Goal: Transaction & Acquisition: Book appointment/travel/reservation

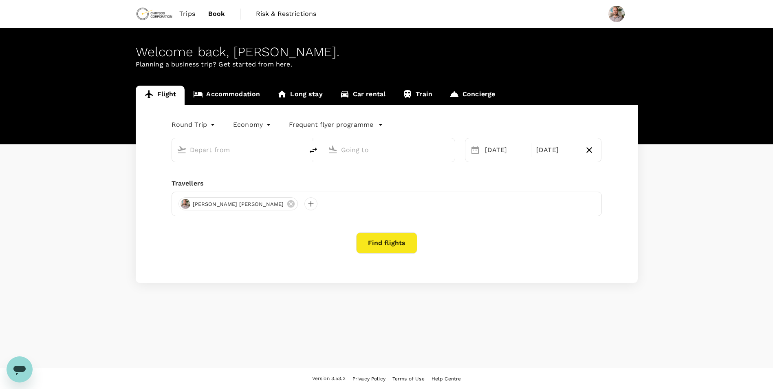
type input "OR Tambo Intl (JNB)"
type input "Windhoek [PERSON_NAME] Intl (WDH)"
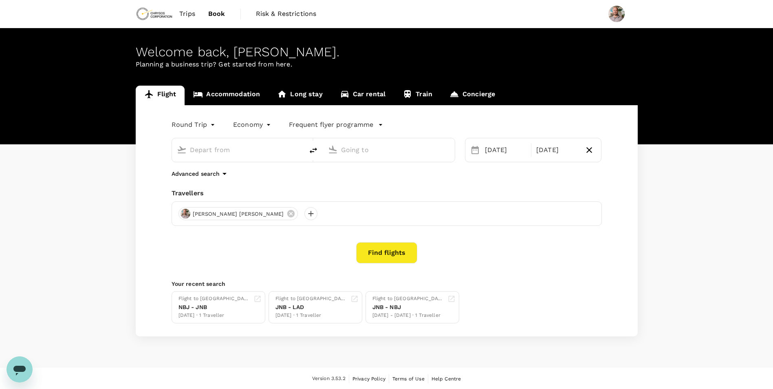
type input "OR Tambo Intl (JNB)"
click at [370, 152] on input "Windhoek Hosea Kutako Intl (WDH)" at bounding box center [389, 149] width 97 height 13
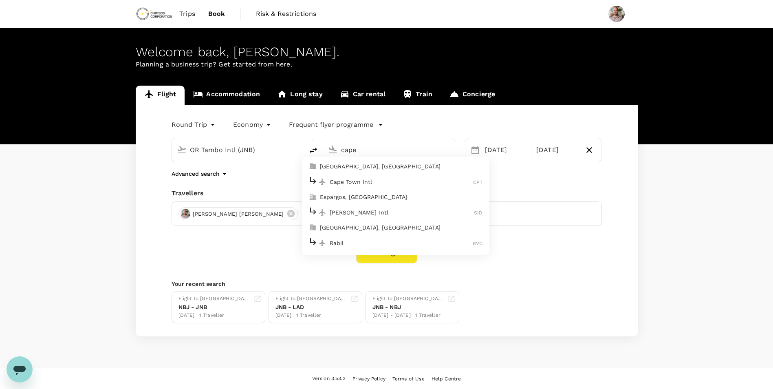
click at [367, 180] on p "Cape Town Intl" at bounding box center [402, 182] width 144 height 8
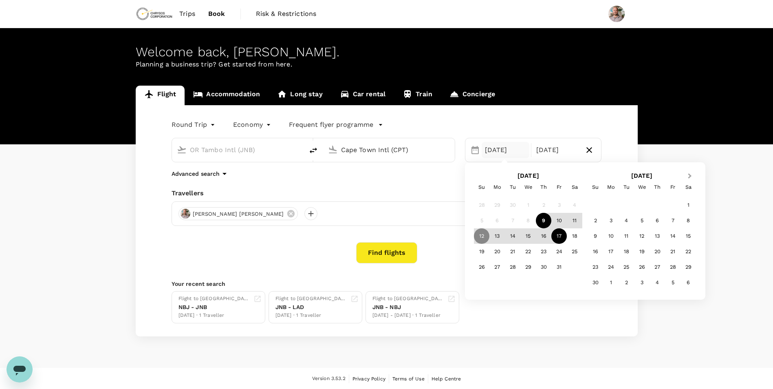
type input "Cape Town Intl (CPT)"
click at [691, 174] on button "Next Month" at bounding box center [690, 176] width 13 height 13
click at [689, 205] on div "7" at bounding box center [688, 204] width 15 height 15
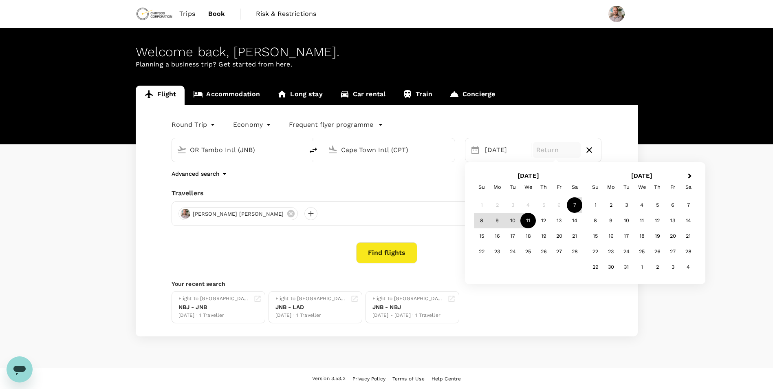
click at [527, 220] on div "11" at bounding box center [528, 220] width 15 height 15
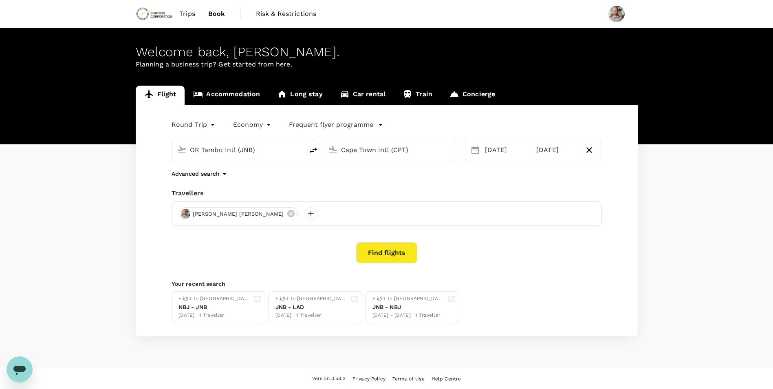
click at [378, 245] on button "Find flights" at bounding box center [386, 252] width 61 height 21
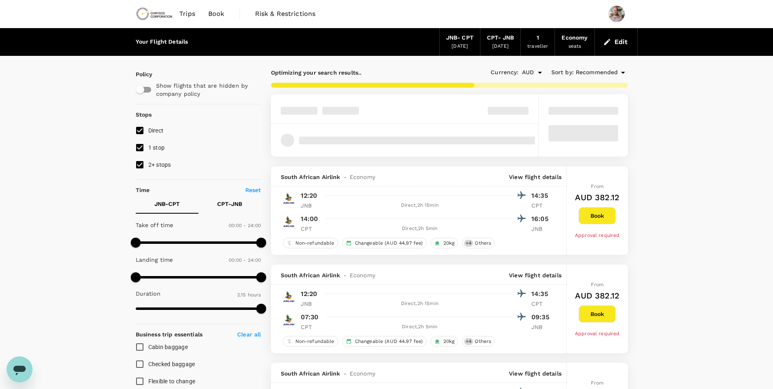
type input "140"
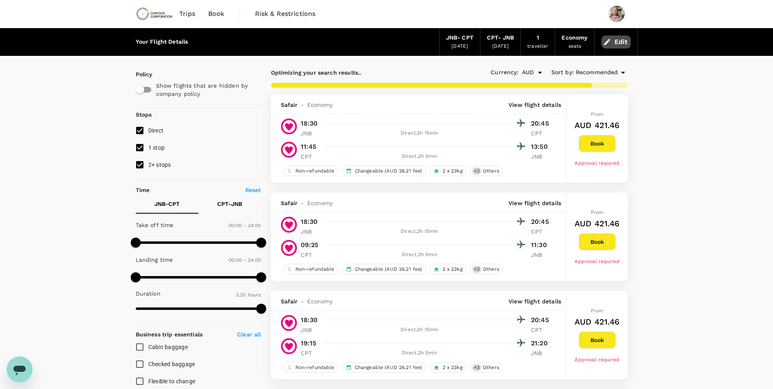
click at [612, 39] on button "Edit" at bounding box center [616, 41] width 29 height 13
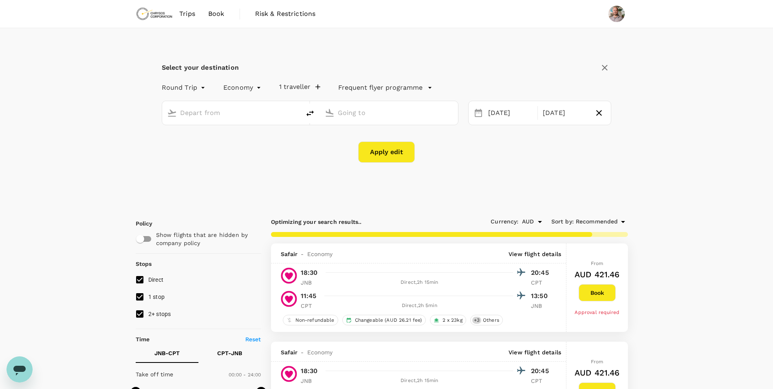
type input "OR Tambo Intl (JNB)"
type input "Cape Town Intl (CPT)"
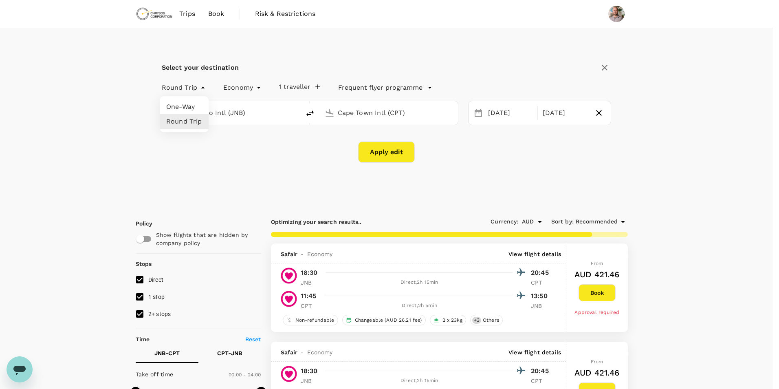
click at [178, 109] on li "One-Way" at bounding box center [184, 106] width 49 height 15
type input "oneway"
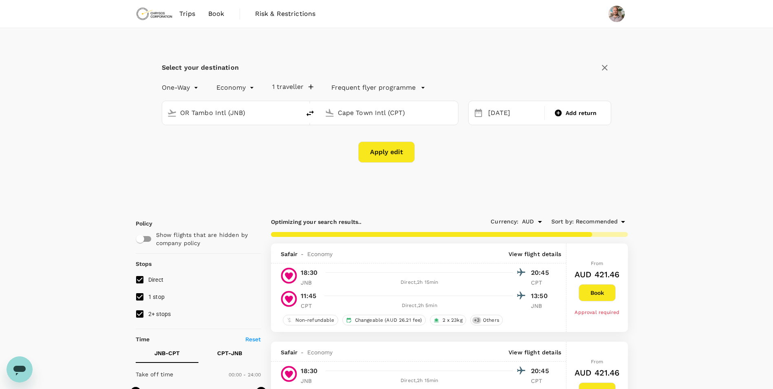
type input "145"
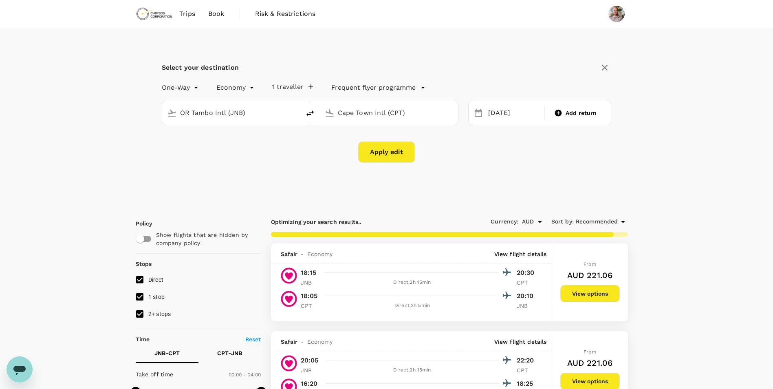
click at [391, 150] on button "Apply edit" at bounding box center [386, 151] width 57 height 21
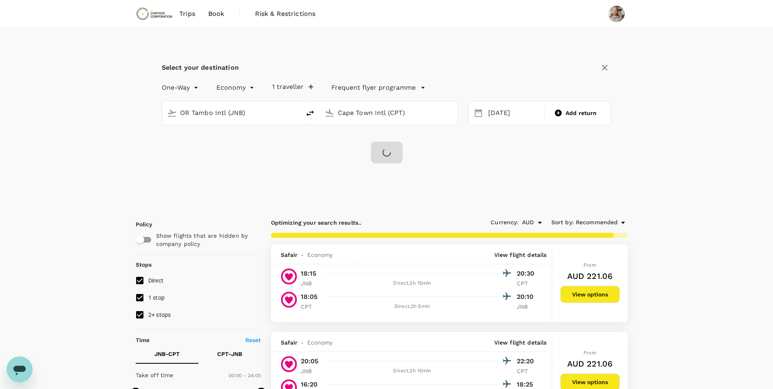
checkbox input "false"
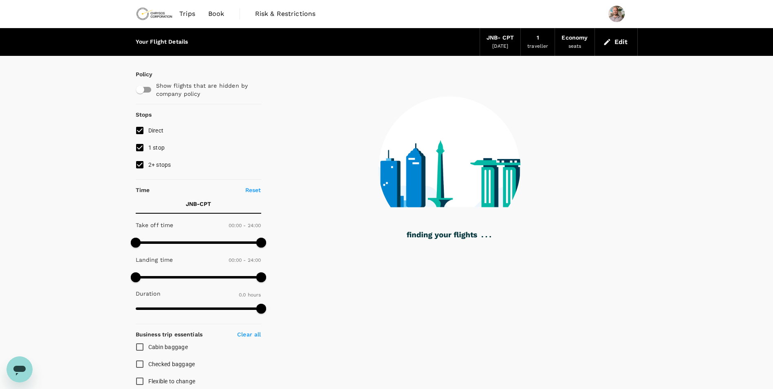
type input "580"
checkbox input "true"
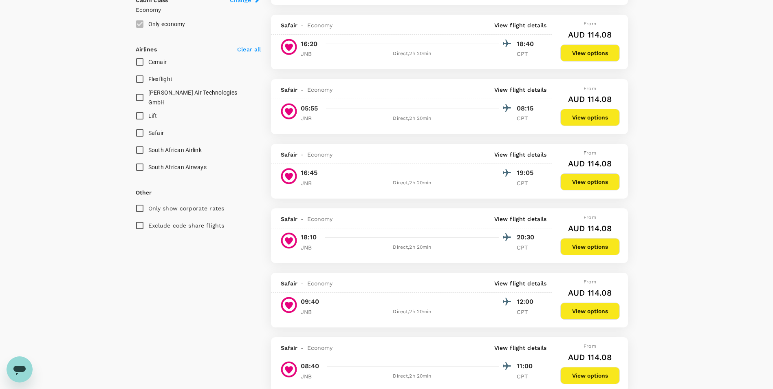
scroll to position [307, 0]
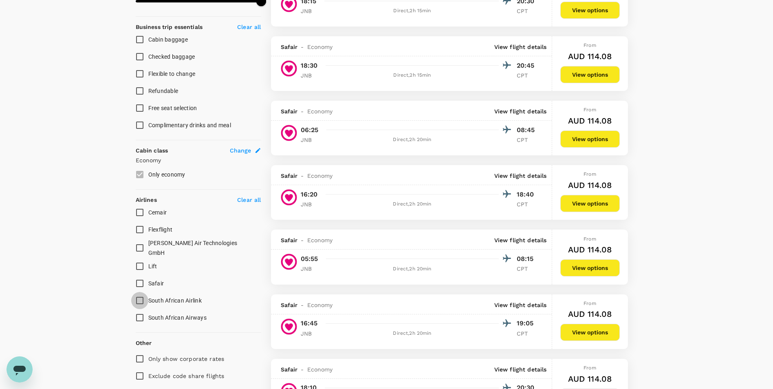
click at [139, 298] on input "South African Airlink" at bounding box center [139, 300] width 17 height 17
checkbox input "true"
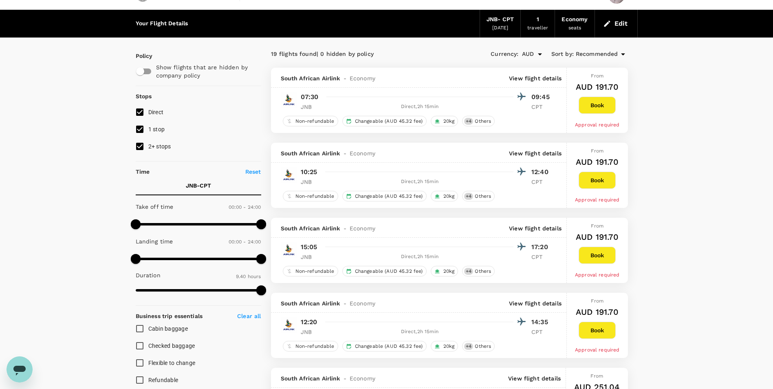
scroll to position [0, 0]
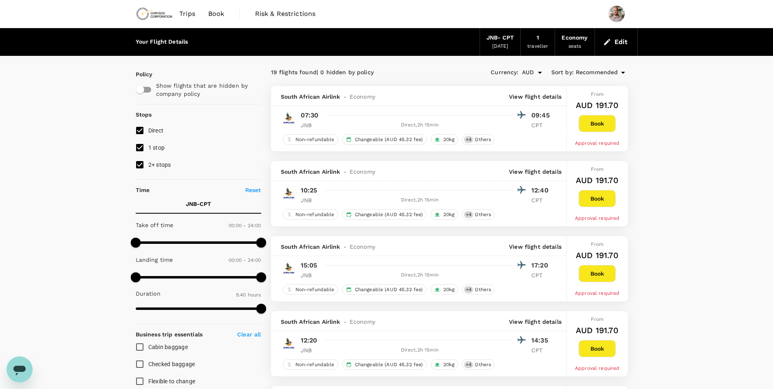
click at [216, 16] on span "Book" at bounding box center [216, 14] width 16 height 10
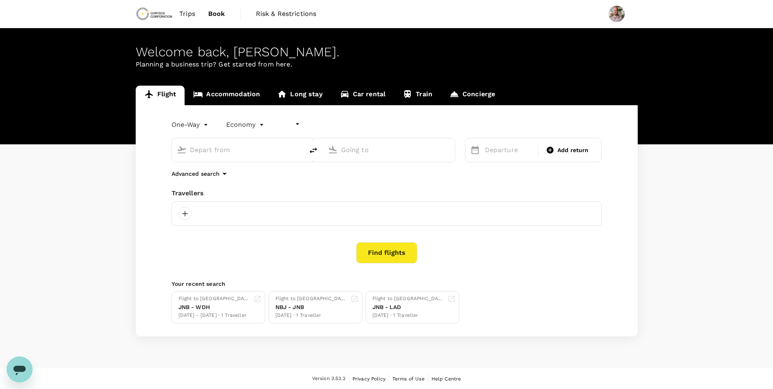
type input "undefined, undefined (any)"
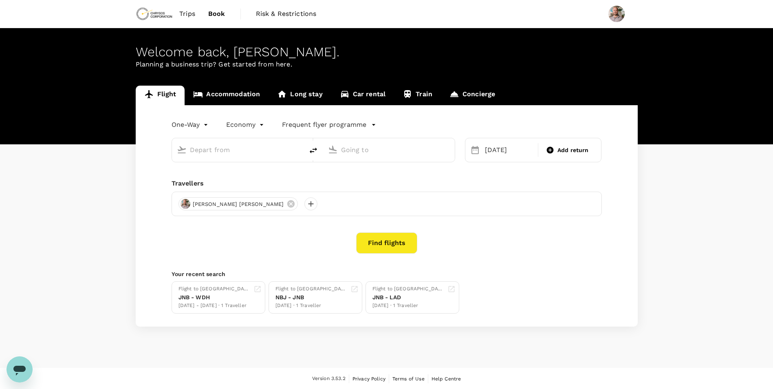
click at [220, 97] on link "Accommodation" at bounding box center [227, 96] width 84 height 20
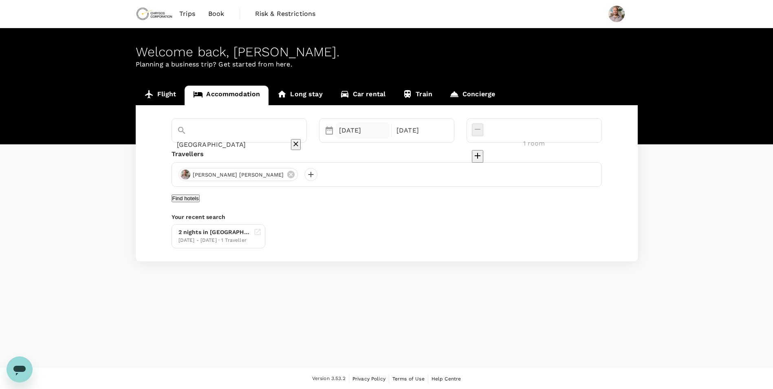
click at [373, 130] on div "08 Feb" at bounding box center [363, 130] width 54 height 16
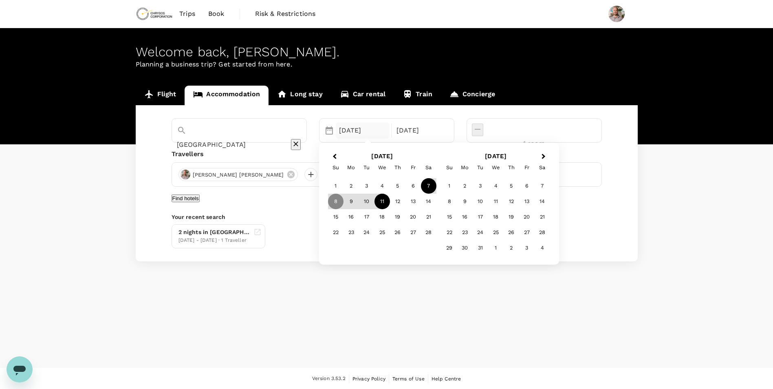
click at [437, 188] on div "7" at bounding box center [428, 185] width 15 height 15
click at [390, 203] on div "11" at bounding box center [382, 201] width 15 height 15
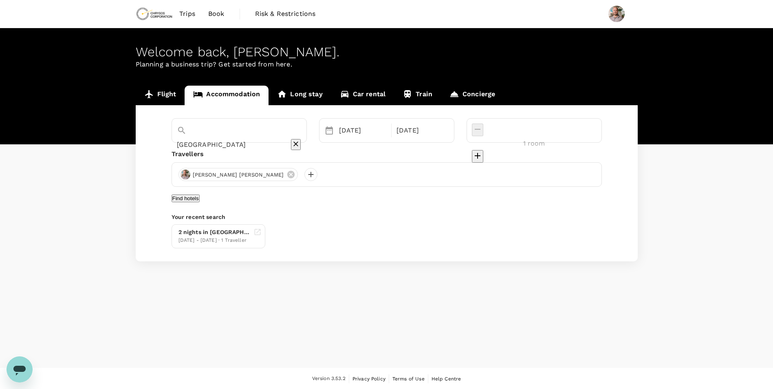
click at [200, 202] on button "Find hotels" at bounding box center [186, 198] width 28 height 8
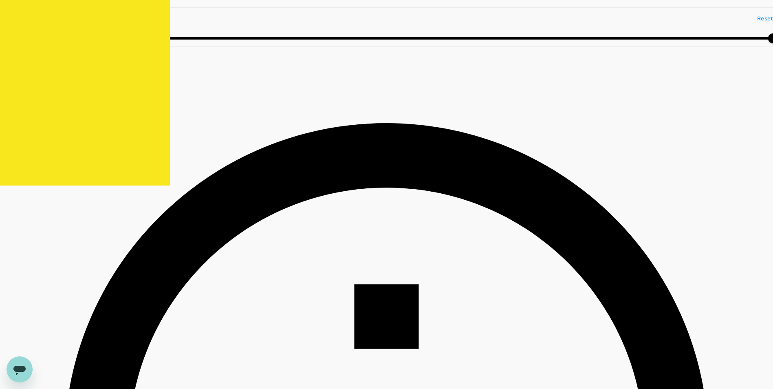
scroll to position [245, 0]
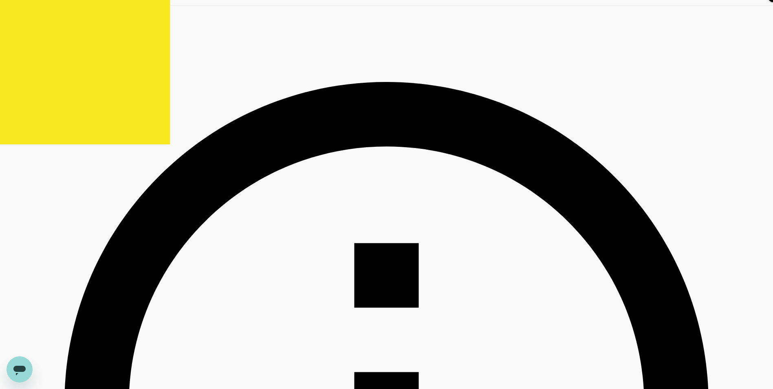
type input "594.75"
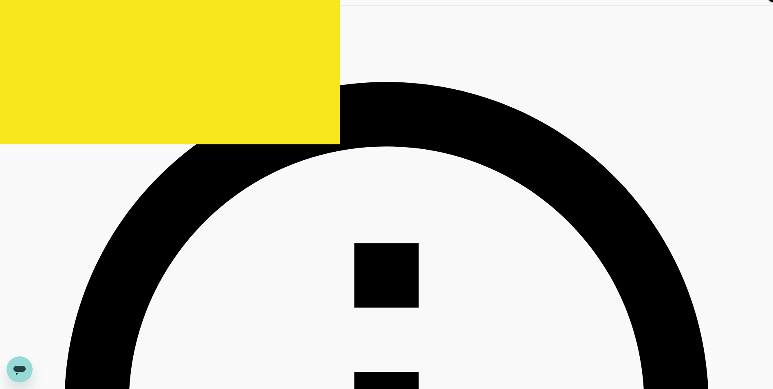
type input "48.75"
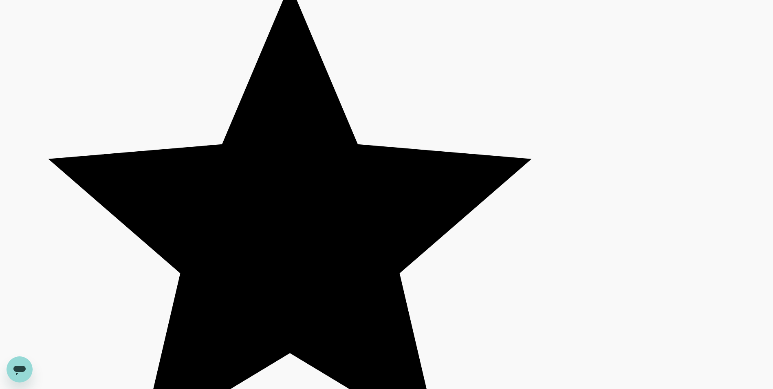
scroll to position [2223, 0]
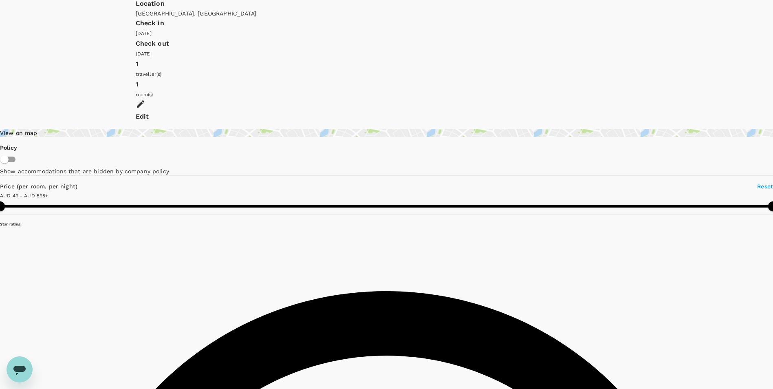
scroll to position [0, 0]
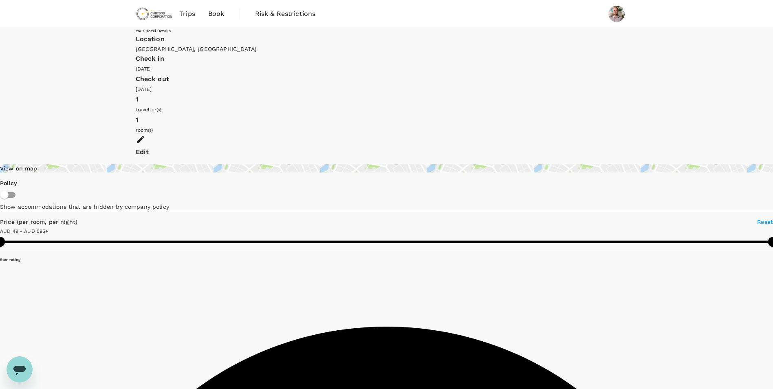
click at [181, 164] on div "View on map" at bounding box center [386, 168] width 773 height 8
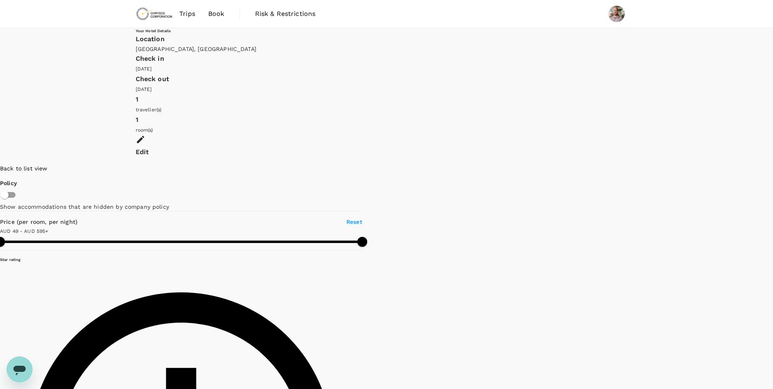
drag, startPoint x: 615, startPoint y: 247, endPoint x: 550, endPoint y: 156, distance: 112.5
drag, startPoint x: 408, startPoint y: 315, endPoint x: 419, endPoint y: 245, distance: 71.0
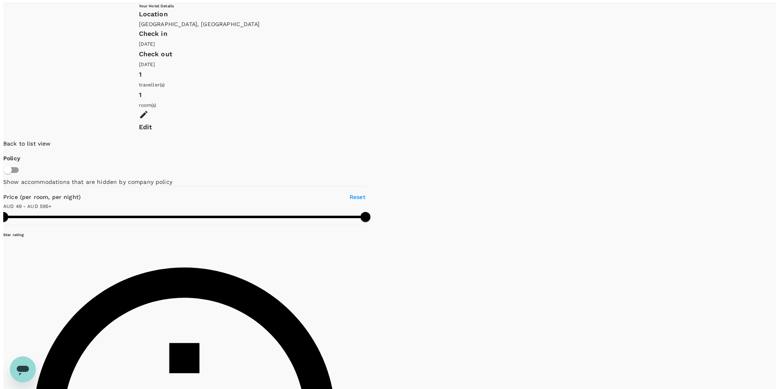
scroll to position [33, 0]
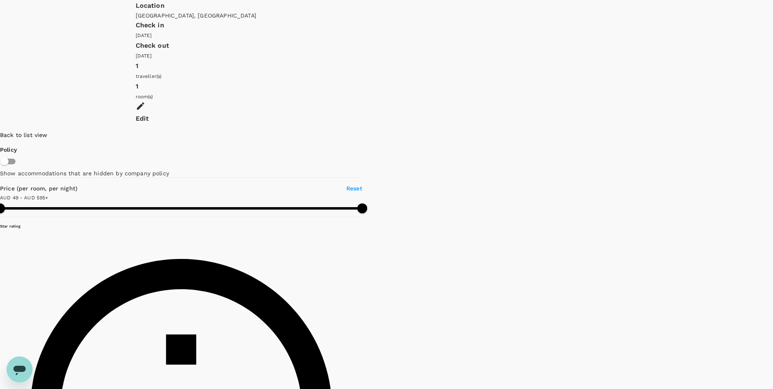
drag, startPoint x: 638, startPoint y: 66, endPoint x: 603, endPoint y: 193, distance: 132.3
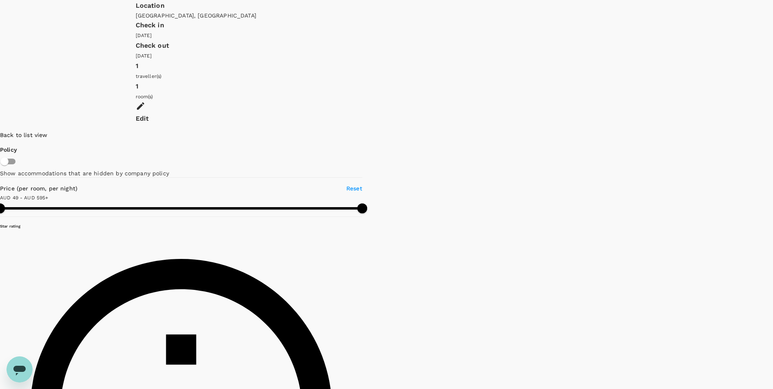
drag, startPoint x: 607, startPoint y: 93, endPoint x: 610, endPoint y: 119, distance: 25.5
drag, startPoint x: 558, startPoint y: 95, endPoint x: 544, endPoint y: 137, distance: 44.2
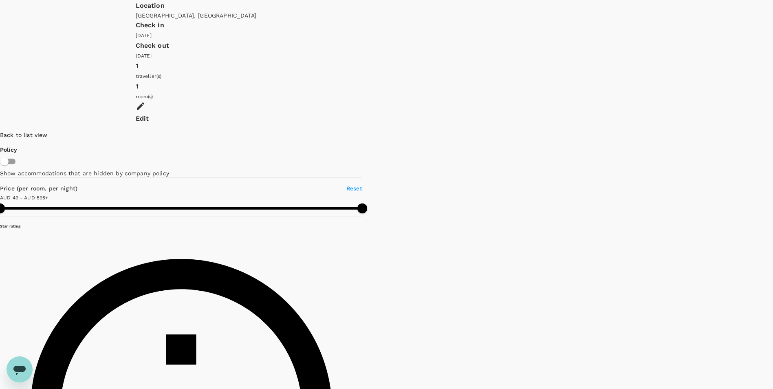
drag, startPoint x: 259, startPoint y: 223, endPoint x: 379, endPoint y: 169, distance: 130.8
drag, startPoint x: 483, startPoint y: 222, endPoint x: 264, endPoint y: 310, distance: 236.7
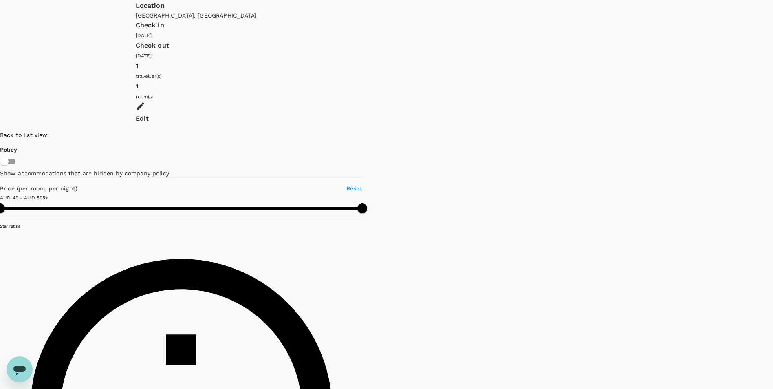
drag, startPoint x: 380, startPoint y: 201, endPoint x: 335, endPoint y: 294, distance: 103.6
drag, startPoint x: 491, startPoint y: 251, endPoint x: 327, endPoint y: 81, distance: 236.1
drag, startPoint x: 342, startPoint y: 209, endPoint x: 567, endPoint y: 106, distance: 247.3
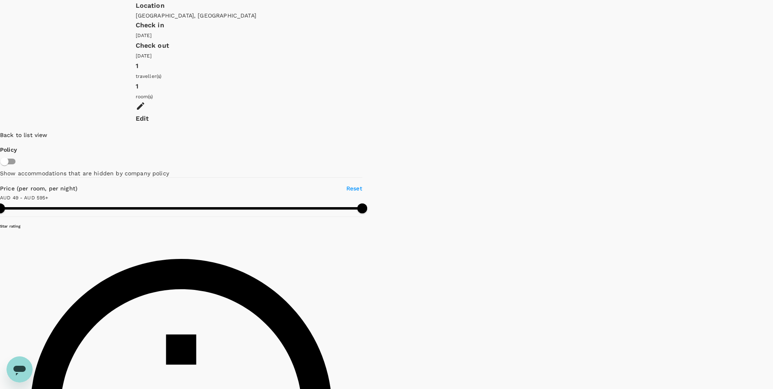
drag, startPoint x: 407, startPoint y: 245, endPoint x: 404, endPoint y: 203, distance: 41.3
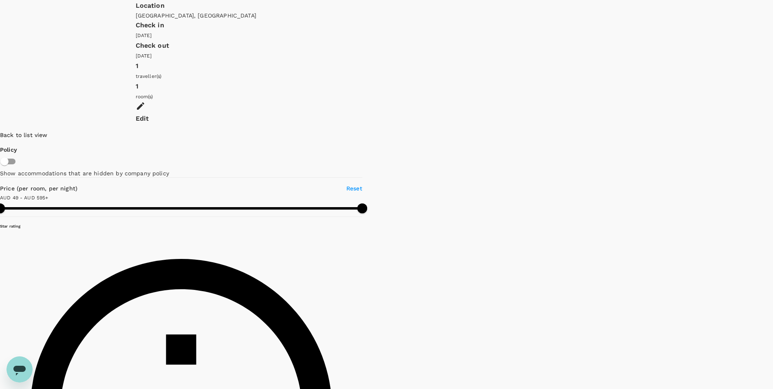
drag, startPoint x: 455, startPoint y: 100, endPoint x: 427, endPoint y: 244, distance: 146.9
type input "593.72"
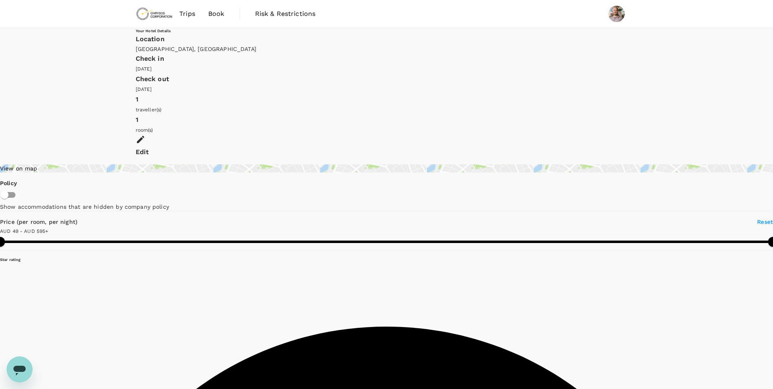
click at [196, 164] on div "View on map" at bounding box center [386, 168] width 773 height 8
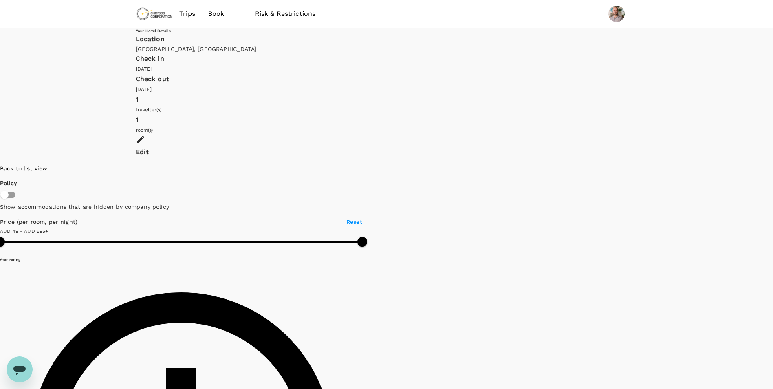
drag, startPoint x: 434, startPoint y: 269, endPoint x: 403, endPoint y: 242, distance: 41.0
type input "594.71"
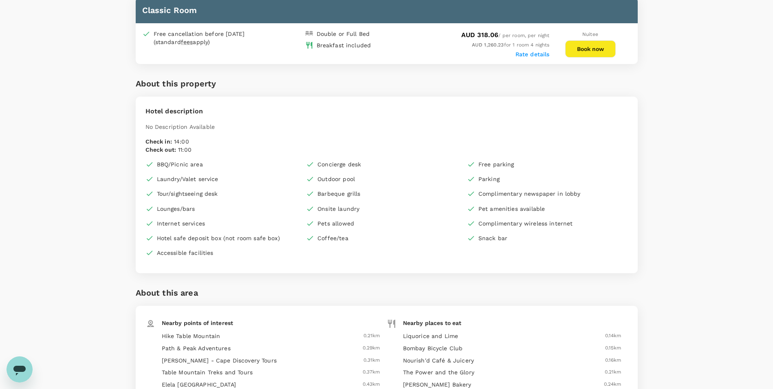
scroll to position [285, 0]
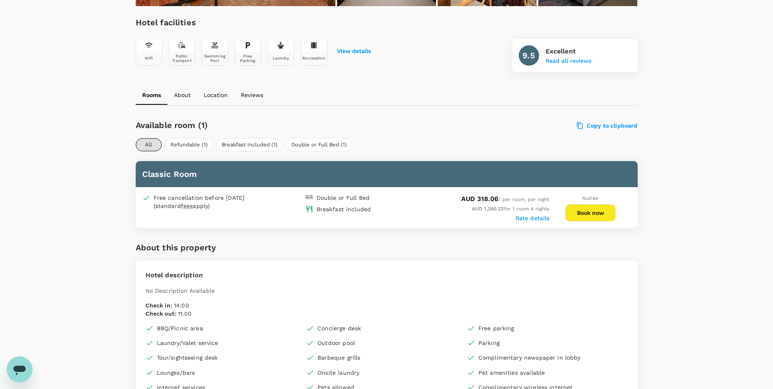
click at [583, 215] on button "Book now" at bounding box center [590, 212] width 51 height 17
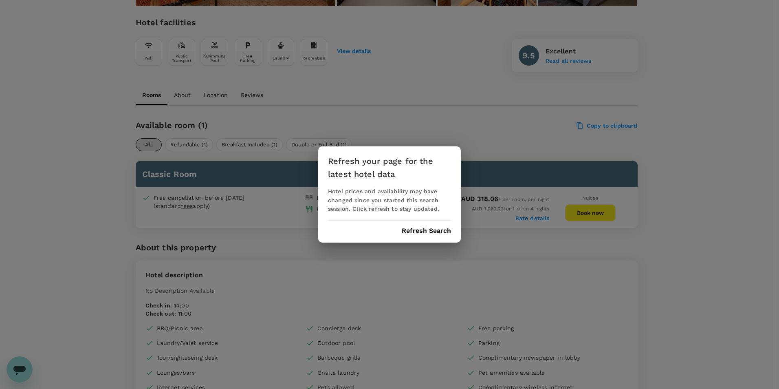
click at [429, 229] on button "Refresh Search" at bounding box center [426, 230] width 49 height 7
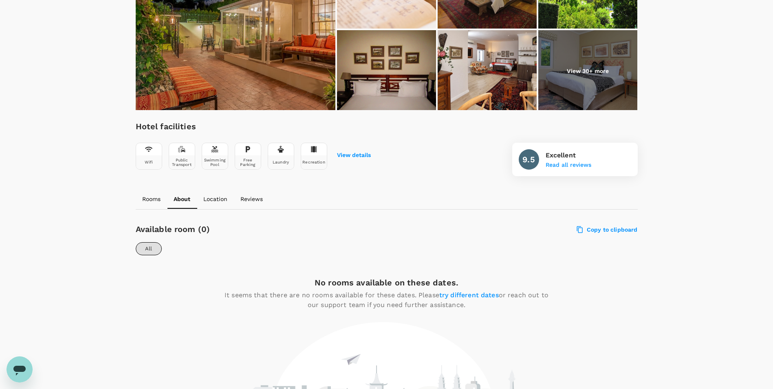
scroll to position [161, 0]
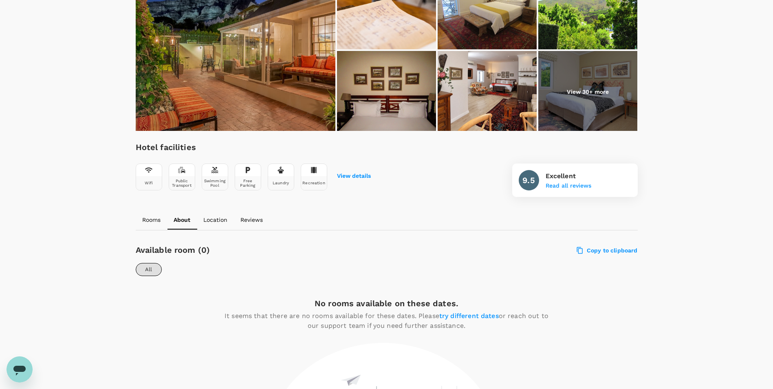
click at [153, 222] on p "Rooms" at bounding box center [151, 220] width 18 height 8
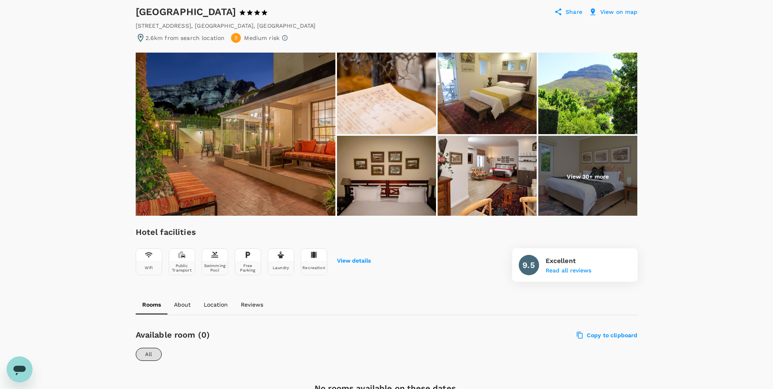
scroll to position [0, 0]
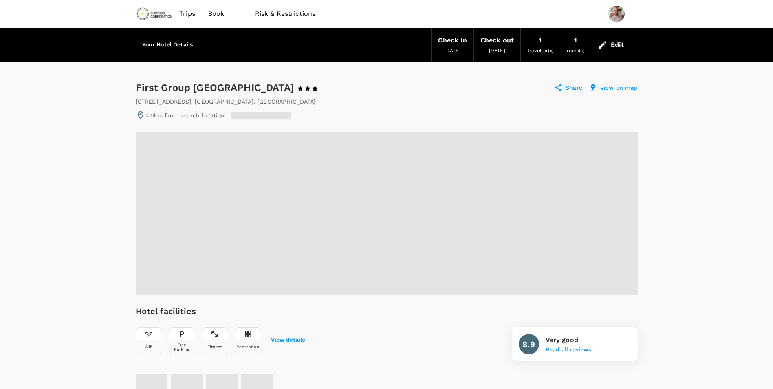
radio input "false"
radio input "true"
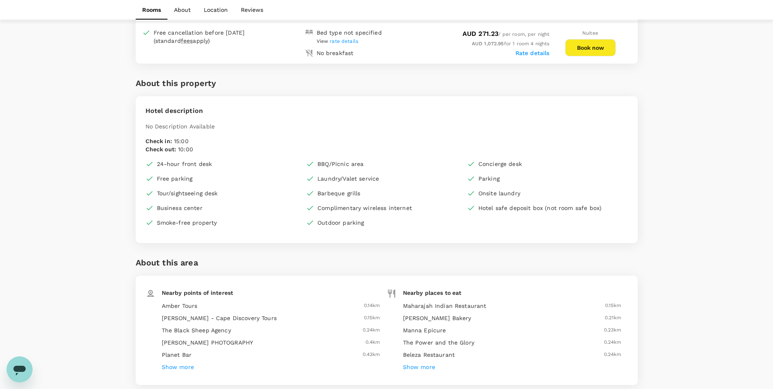
scroll to position [408, 0]
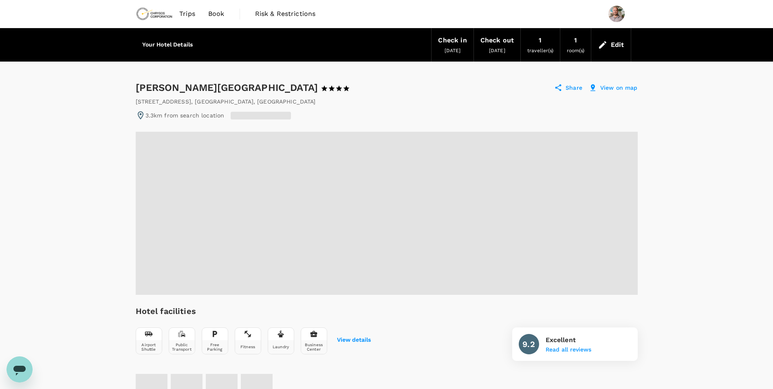
radio input "true"
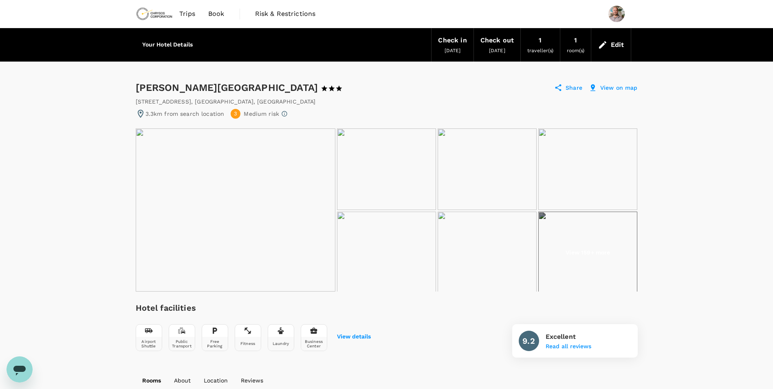
click at [176, 175] on img at bounding box center [236, 209] width 200 height 163
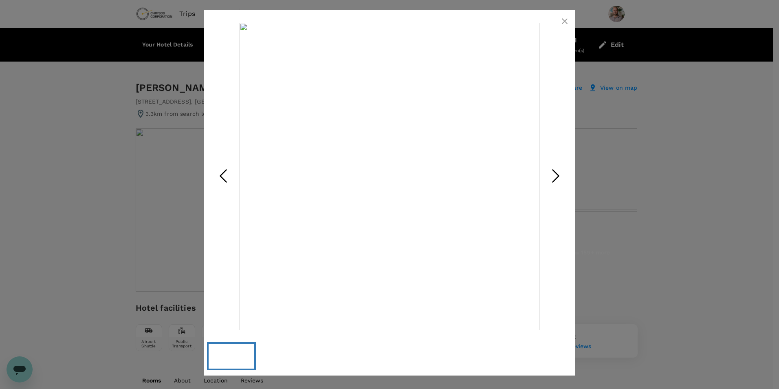
click at [564, 21] on icon "button" at bounding box center [565, 21] width 10 height 10
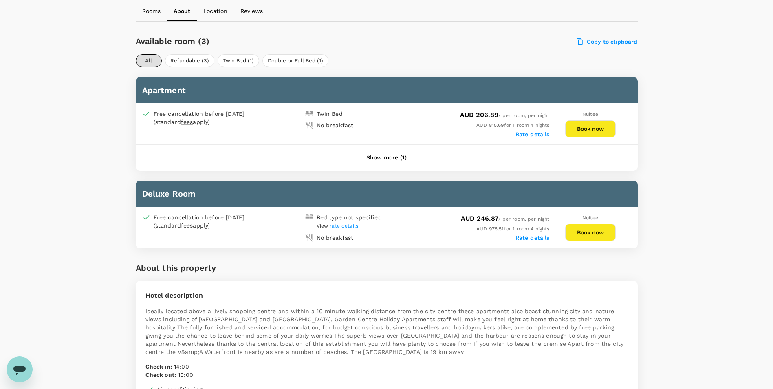
scroll to position [122, 0]
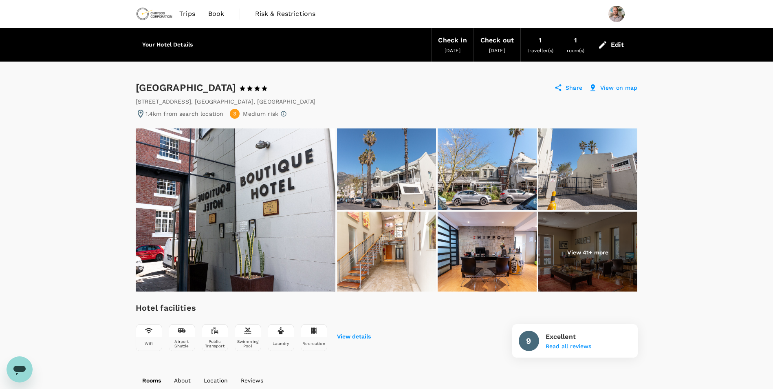
click at [392, 172] on img at bounding box center [386, 169] width 99 height 82
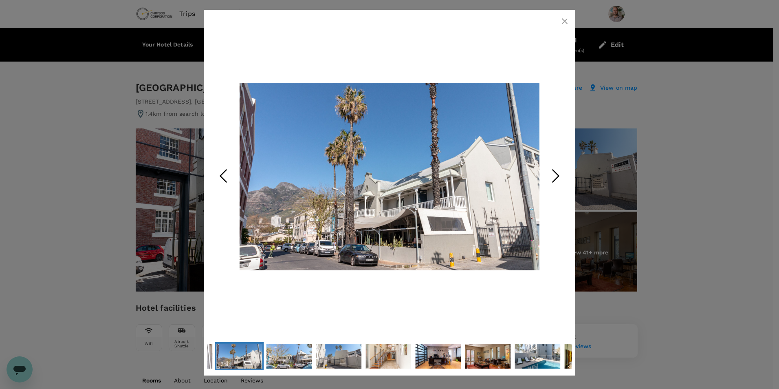
click at [554, 178] on icon "Next Slide" at bounding box center [556, 176] width 24 height 24
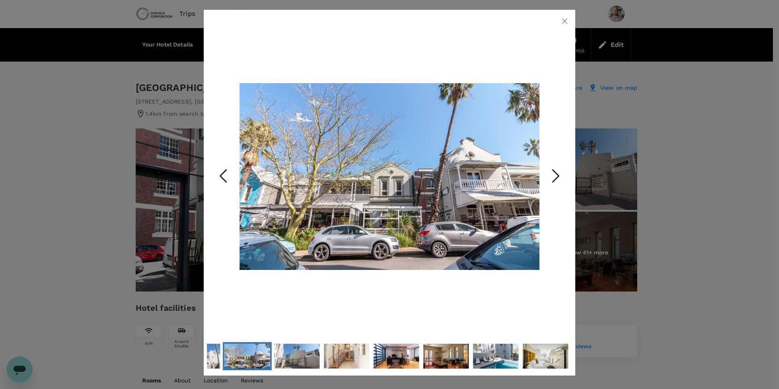
click at [554, 178] on icon "Next Slide" at bounding box center [556, 176] width 24 height 24
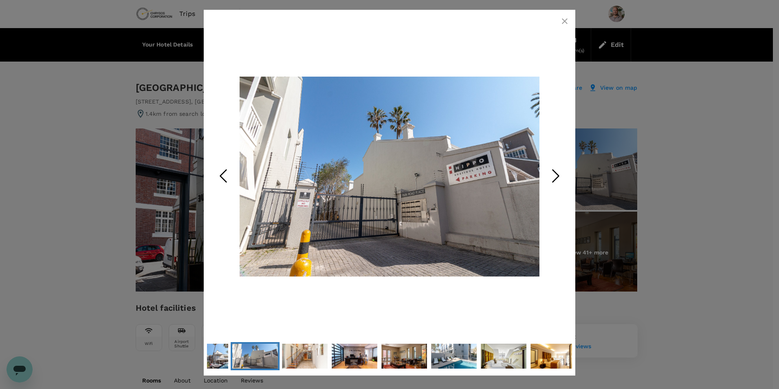
click at [554, 178] on icon "Next Slide" at bounding box center [556, 176] width 24 height 24
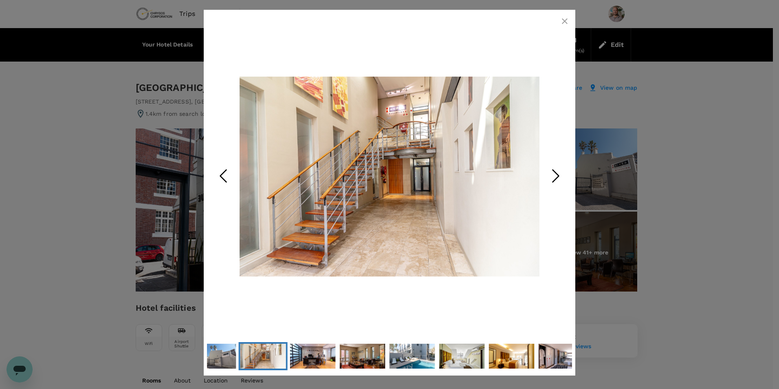
click at [554, 178] on icon "Next Slide" at bounding box center [556, 176] width 24 height 24
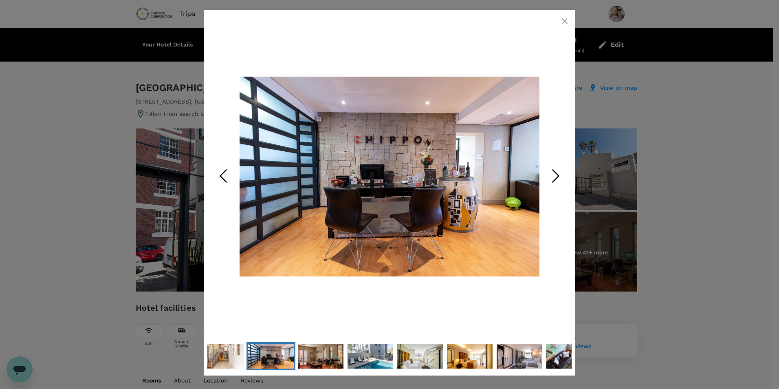
click at [554, 178] on icon "Next Slide" at bounding box center [556, 176] width 24 height 24
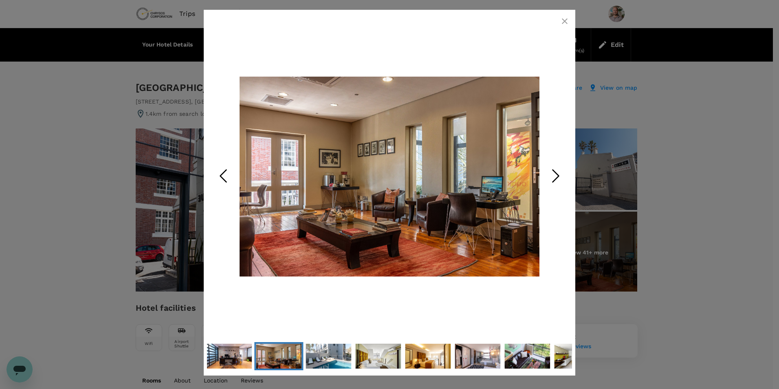
click at [554, 178] on icon "Next Slide" at bounding box center [556, 176] width 24 height 24
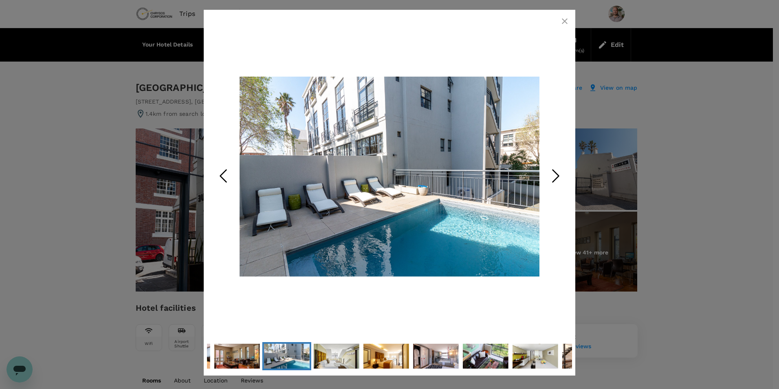
click at [554, 178] on icon "Next Slide" at bounding box center [556, 176] width 24 height 24
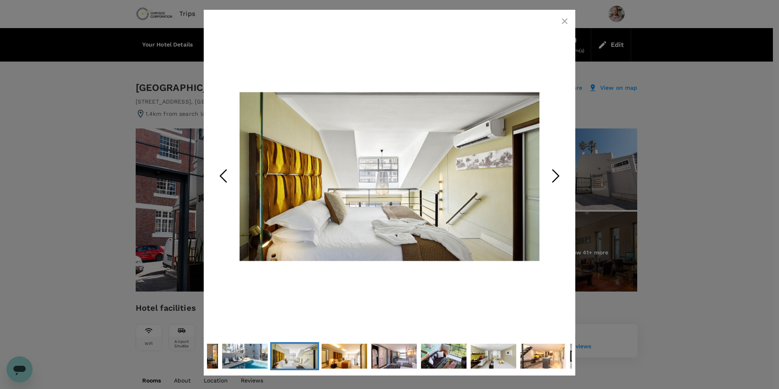
click at [554, 178] on icon "Next Slide" at bounding box center [556, 176] width 24 height 24
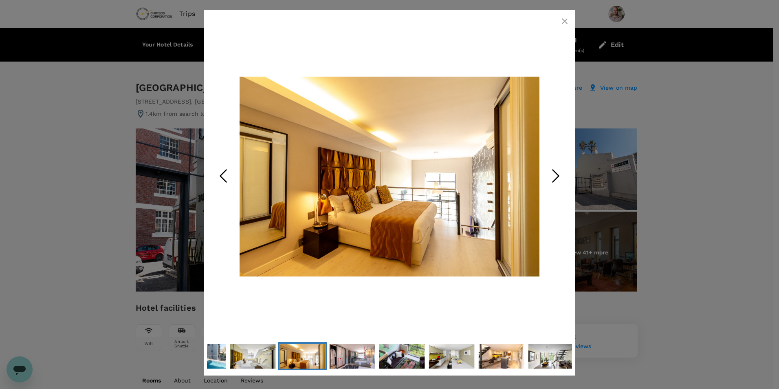
click at [554, 178] on icon "Next Slide" at bounding box center [556, 176] width 24 height 24
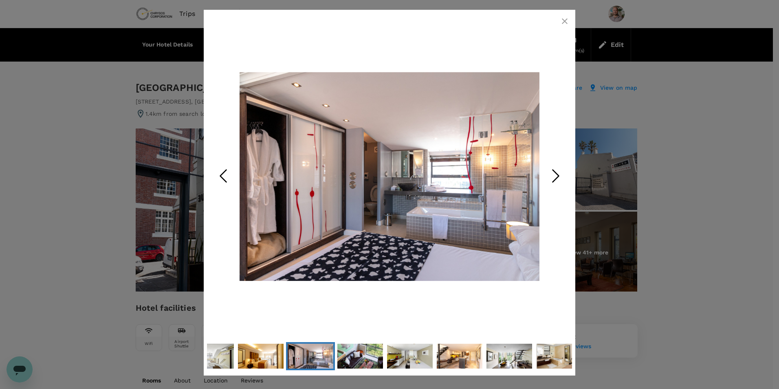
click at [554, 178] on icon "Next Slide" at bounding box center [556, 176] width 24 height 24
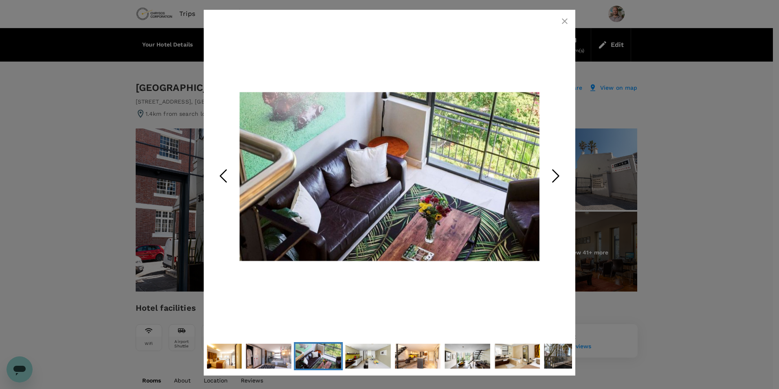
click at [554, 178] on icon "Next Slide" at bounding box center [556, 176] width 24 height 24
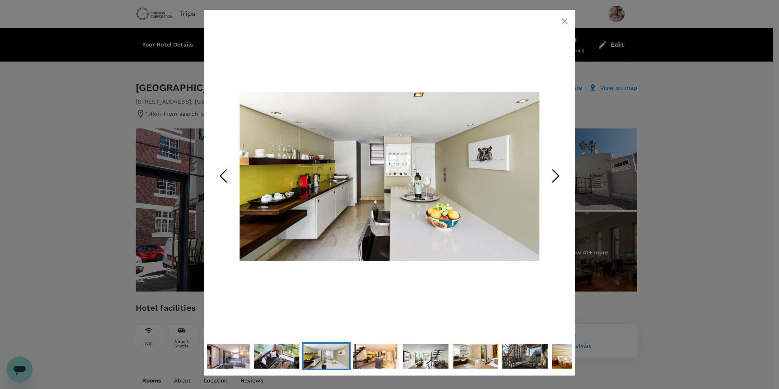
click at [554, 178] on icon "Next Slide" at bounding box center [556, 176] width 24 height 24
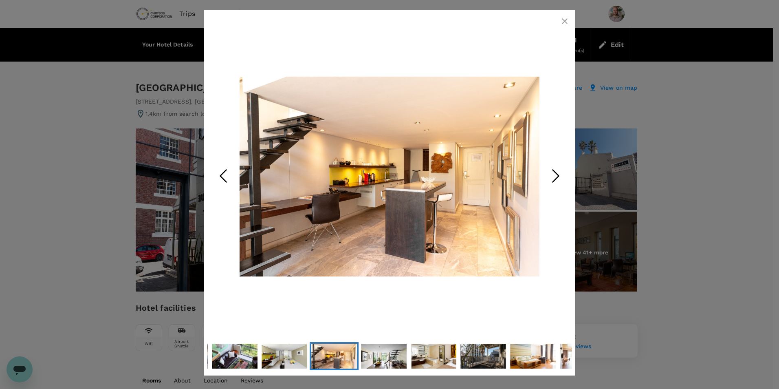
click at [554, 178] on icon "Next Slide" at bounding box center [556, 176] width 24 height 24
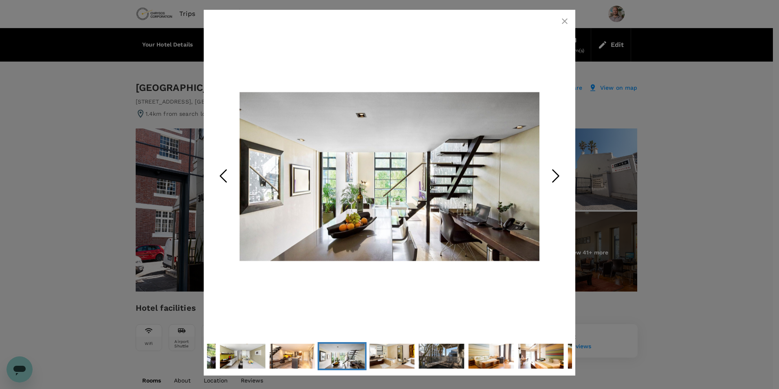
click at [554, 178] on icon "Next Slide" at bounding box center [556, 176] width 24 height 24
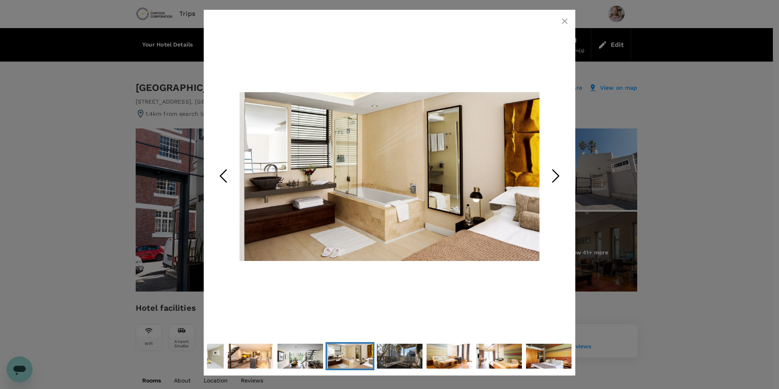
click at [554, 178] on icon "Next Slide" at bounding box center [556, 176] width 24 height 24
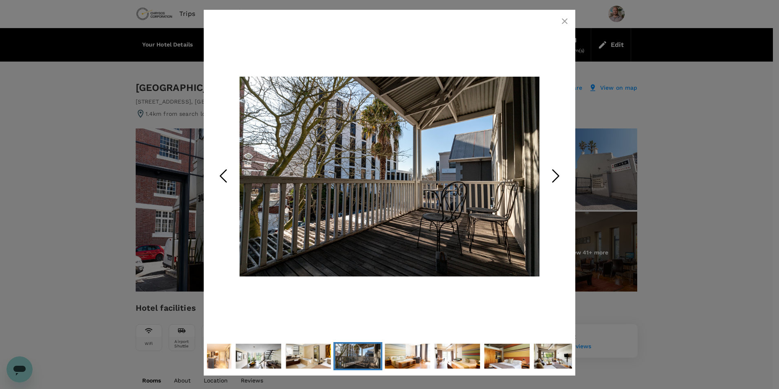
click at [554, 178] on icon "Next Slide" at bounding box center [556, 176] width 24 height 24
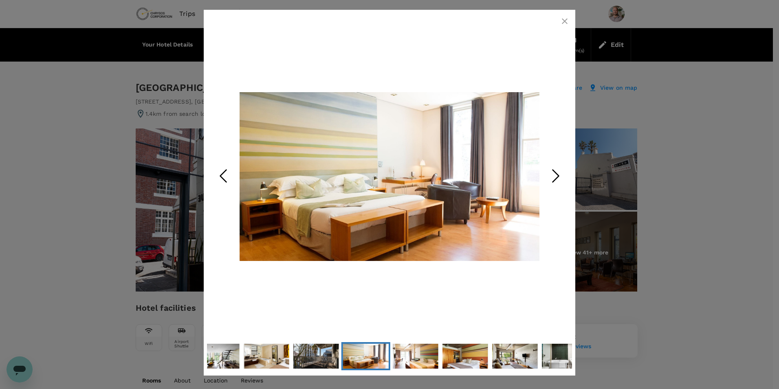
click at [554, 178] on icon "Next Slide" at bounding box center [556, 176] width 24 height 24
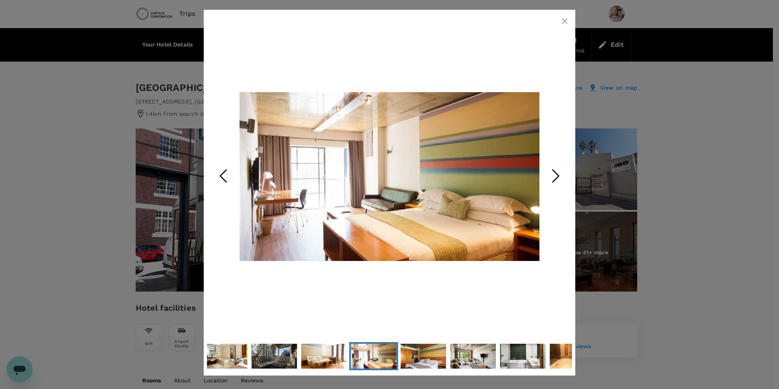
click at [554, 178] on icon "Next Slide" at bounding box center [556, 176] width 24 height 24
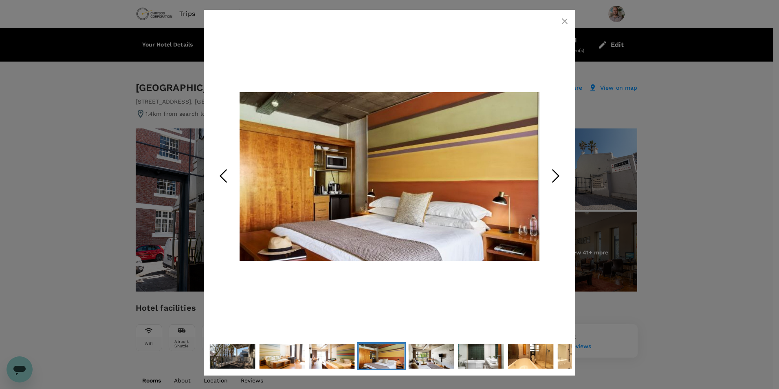
click at [554, 178] on icon "Next Slide" at bounding box center [556, 176] width 24 height 24
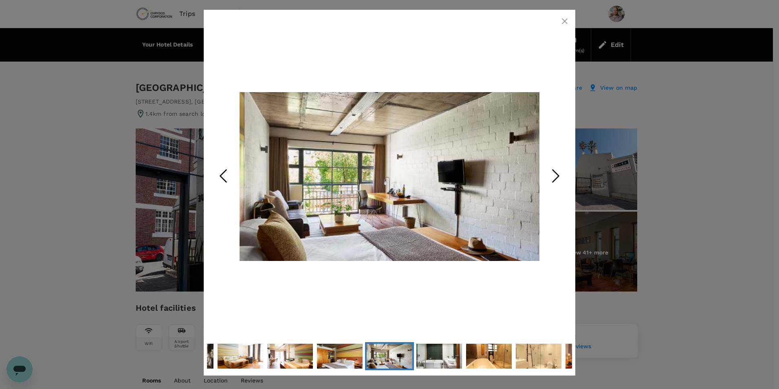
click at [554, 178] on icon "Next Slide" at bounding box center [556, 176] width 24 height 24
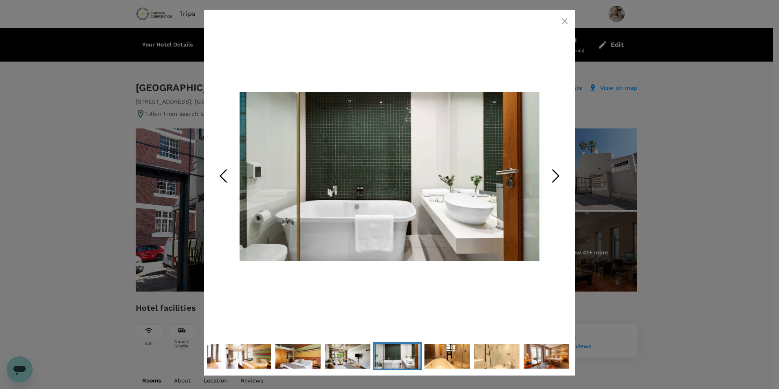
click at [554, 178] on icon "Next Slide" at bounding box center [556, 176] width 24 height 24
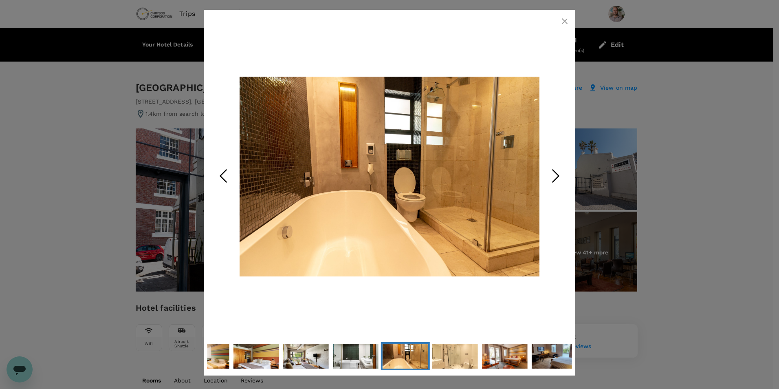
click at [567, 17] on icon "button" at bounding box center [565, 21] width 10 height 10
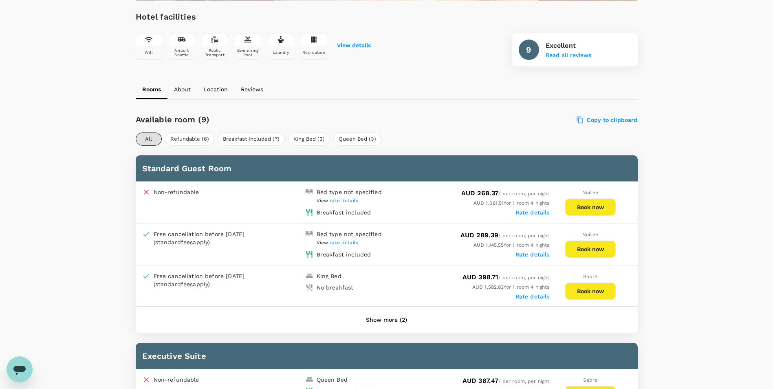
scroll to position [320, 0]
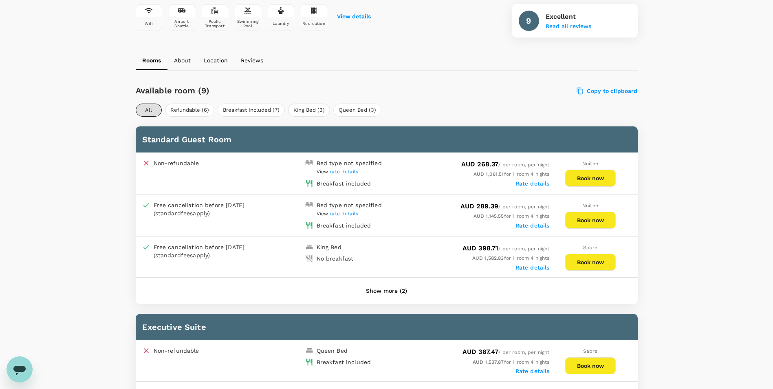
click at [525, 184] on label "Rate details" at bounding box center [533, 183] width 34 height 7
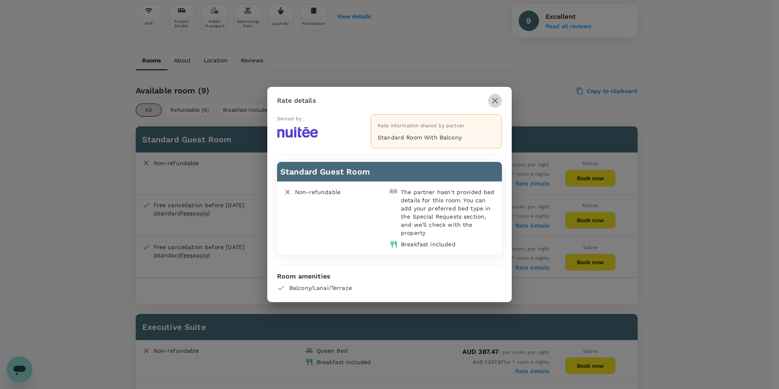
click at [497, 99] on icon "button" at bounding box center [495, 101] width 10 height 10
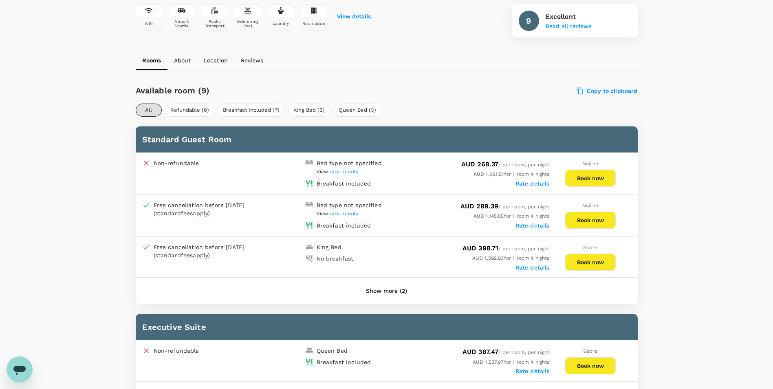
click at [343, 173] on span "rate details" at bounding box center [344, 172] width 29 height 6
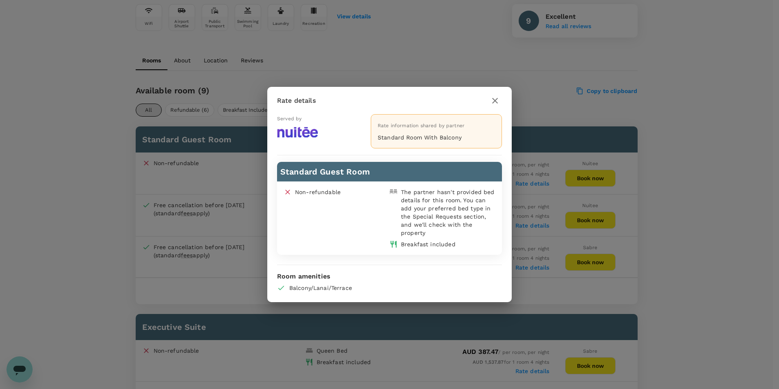
click at [492, 99] on icon "button" at bounding box center [495, 101] width 10 height 10
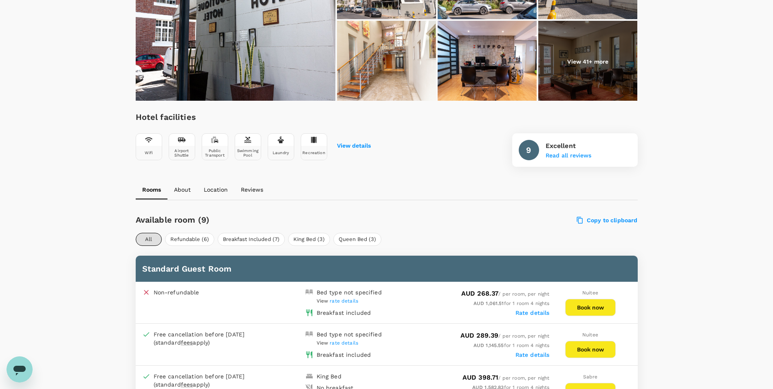
scroll to position [75, 0]
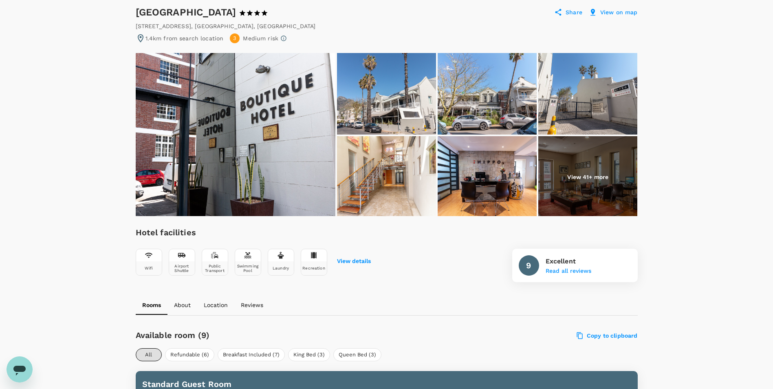
click at [567, 170] on img at bounding box center [587, 177] width 99 height 82
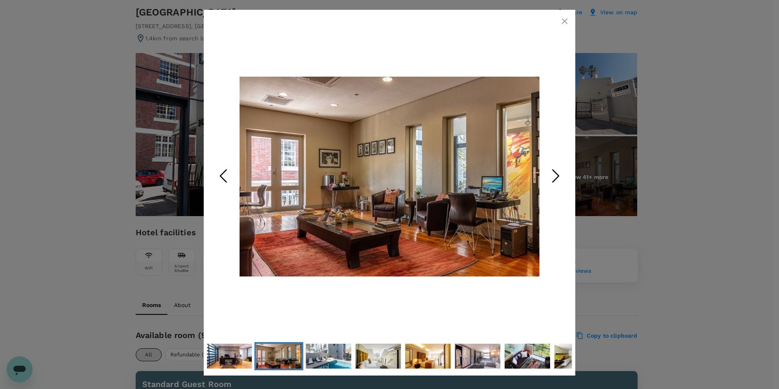
click at [549, 176] on icon "Next Slide" at bounding box center [556, 176] width 24 height 24
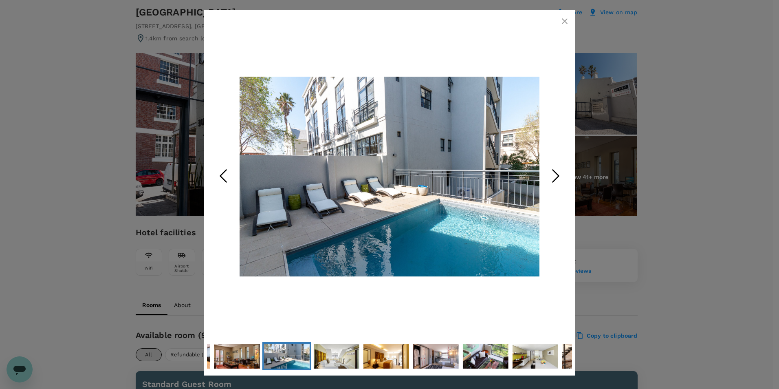
click at [549, 176] on icon "Next Slide" at bounding box center [556, 176] width 24 height 24
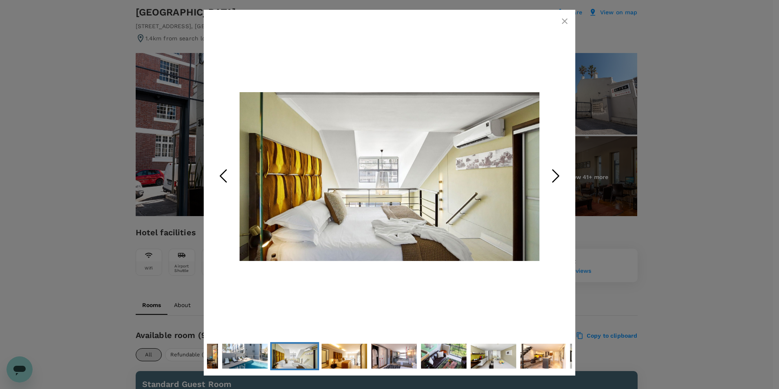
click at [549, 176] on icon "Next Slide" at bounding box center [556, 176] width 24 height 24
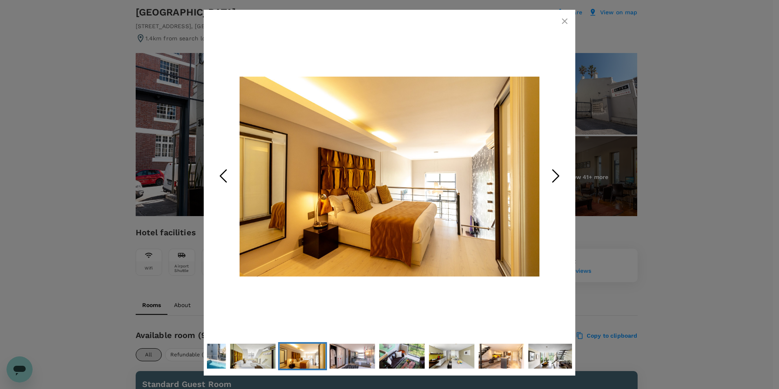
click at [549, 176] on icon "Next Slide" at bounding box center [556, 176] width 24 height 24
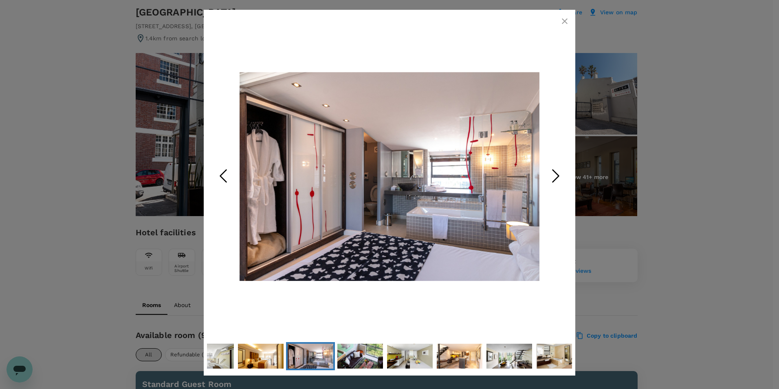
click at [549, 176] on icon "Next Slide" at bounding box center [556, 176] width 24 height 24
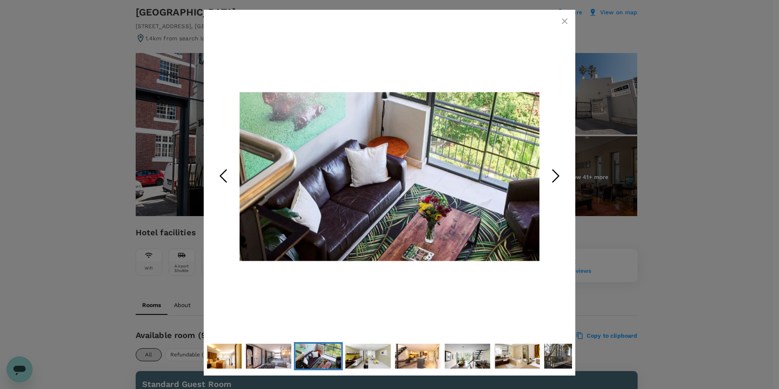
click at [549, 176] on icon "Next Slide" at bounding box center [556, 176] width 24 height 24
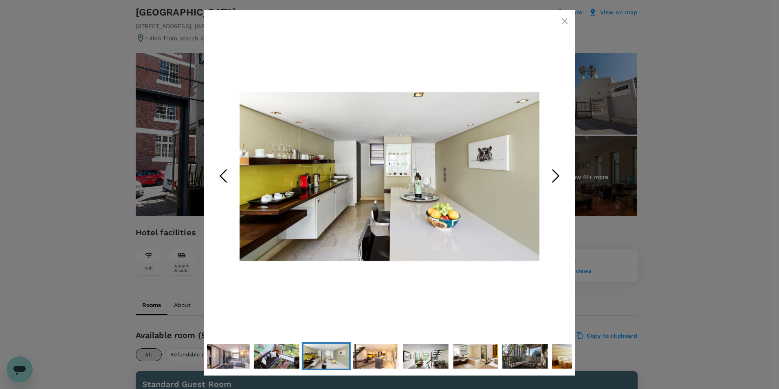
click at [549, 176] on icon "Next Slide" at bounding box center [556, 176] width 24 height 24
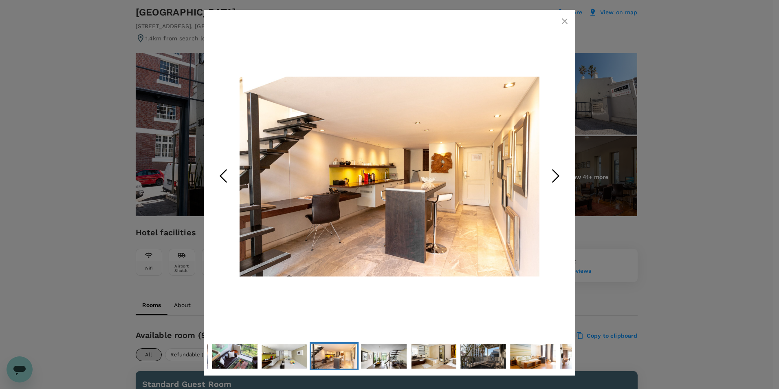
click at [549, 176] on icon "Next Slide" at bounding box center [556, 176] width 24 height 24
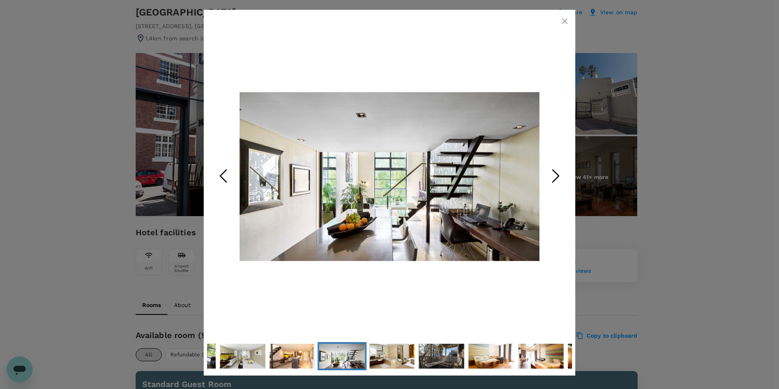
click at [549, 176] on icon "Next Slide" at bounding box center [556, 176] width 24 height 24
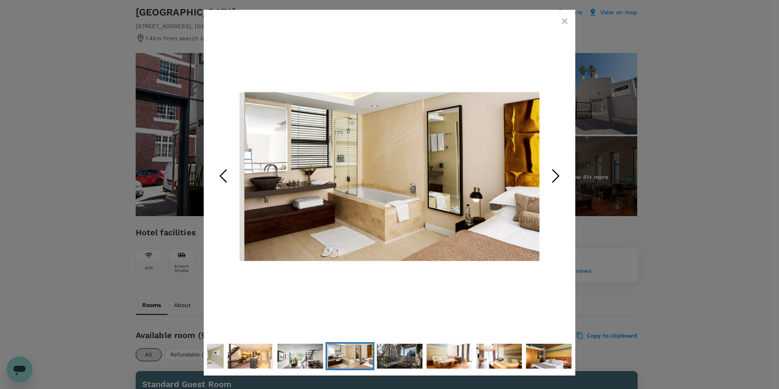
click at [549, 176] on icon "Next Slide" at bounding box center [556, 176] width 24 height 24
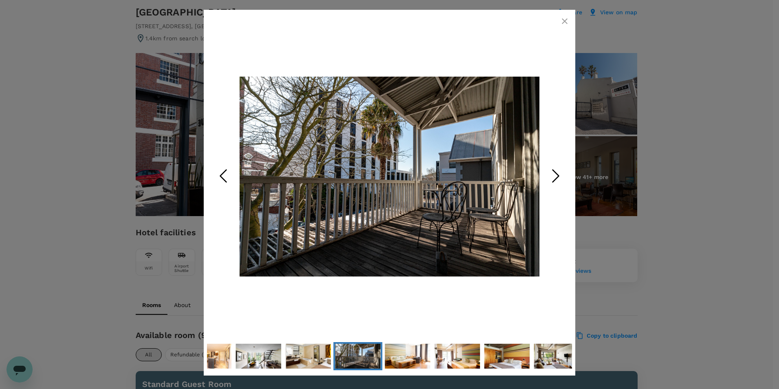
click at [549, 176] on icon "Next Slide" at bounding box center [556, 176] width 24 height 24
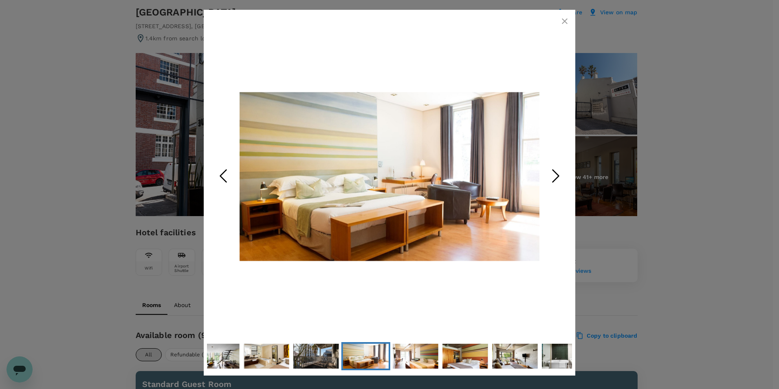
click at [549, 176] on icon "Next Slide" at bounding box center [556, 176] width 24 height 24
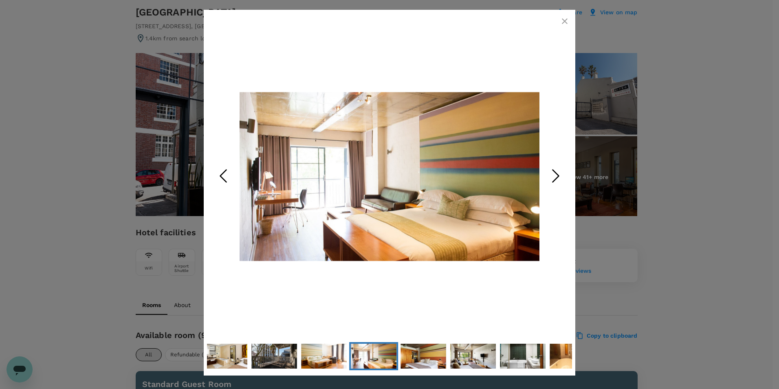
click at [549, 176] on icon "Next Slide" at bounding box center [556, 176] width 24 height 24
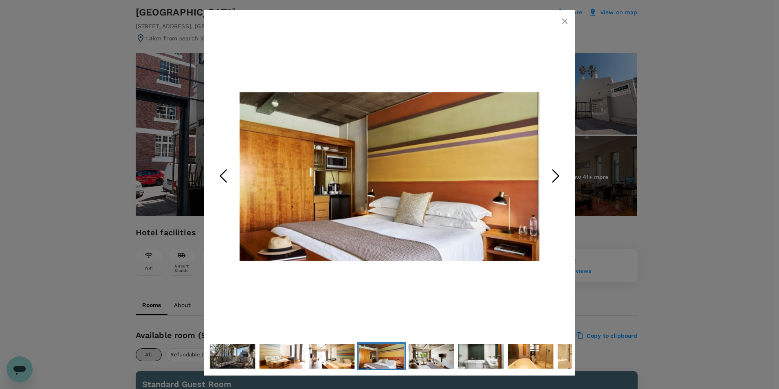
click at [549, 176] on icon "Next Slide" at bounding box center [556, 176] width 24 height 24
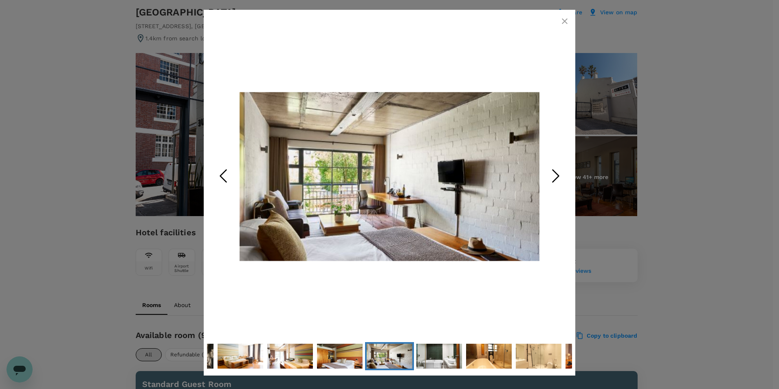
click at [549, 176] on icon "Next Slide" at bounding box center [556, 176] width 24 height 24
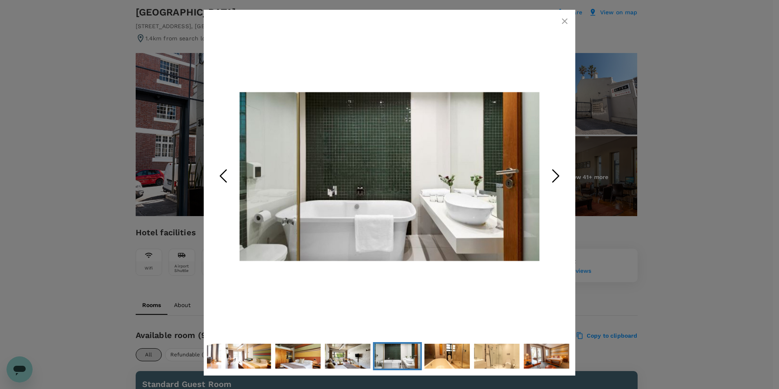
click at [549, 176] on icon "Next Slide" at bounding box center [556, 176] width 24 height 24
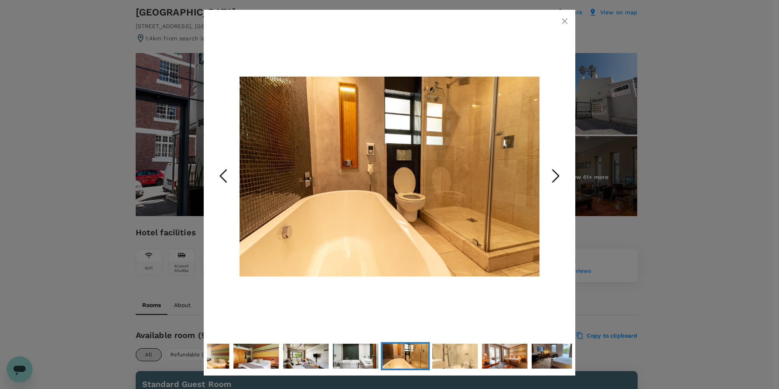
click at [549, 176] on icon "Next Slide" at bounding box center [556, 176] width 24 height 24
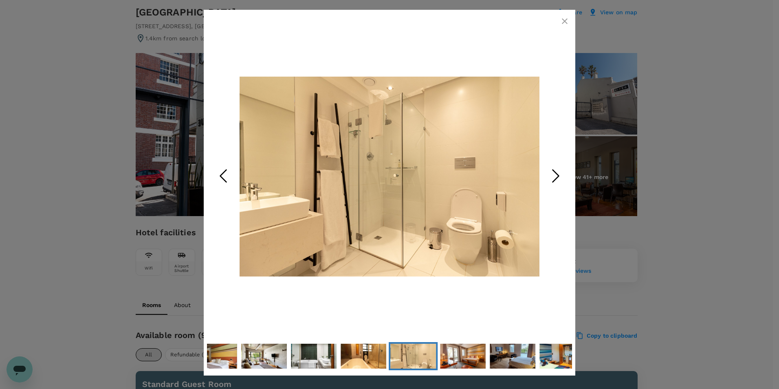
click at [549, 176] on icon "Next Slide" at bounding box center [556, 176] width 24 height 24
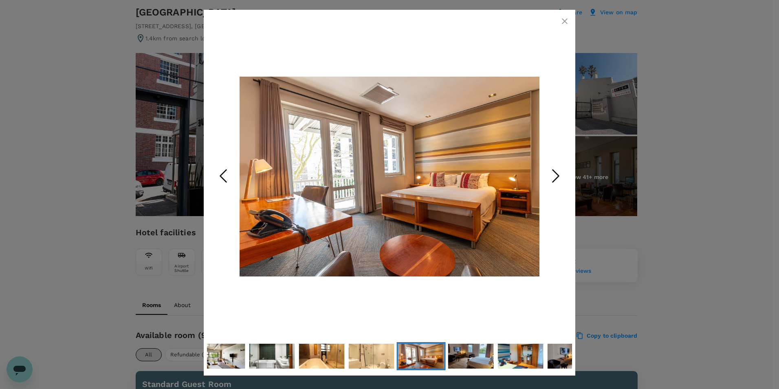
click at [549, 176] on icon "Next Slide" at bounding box center [556, 176] width 24 height 24
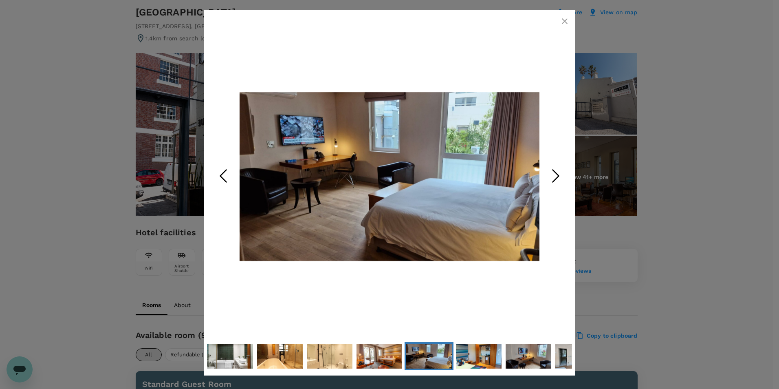
click at [549, 176] on icon "Next Slide" at bounding box center [556, 176] width 24 height 24
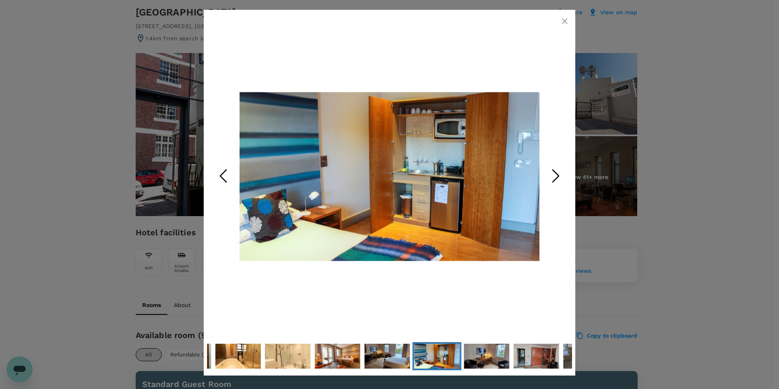
click at [549, 176] on icon "Next Slide" at bounding box center [556, 176] width 24 height 24
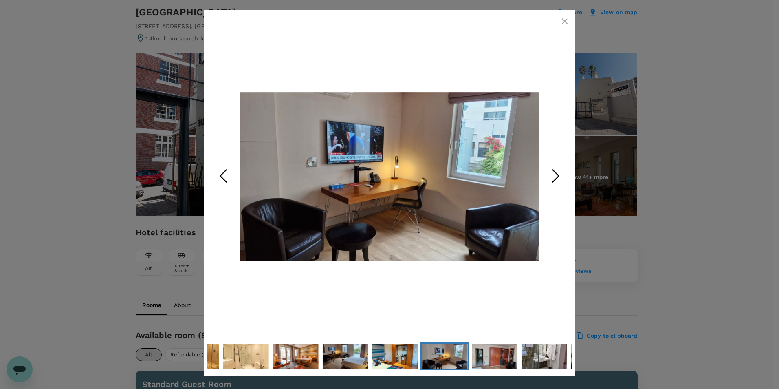
click at [549, 176] on icon "Next Slide" at bounding box center [556, 176] width 24 height 24
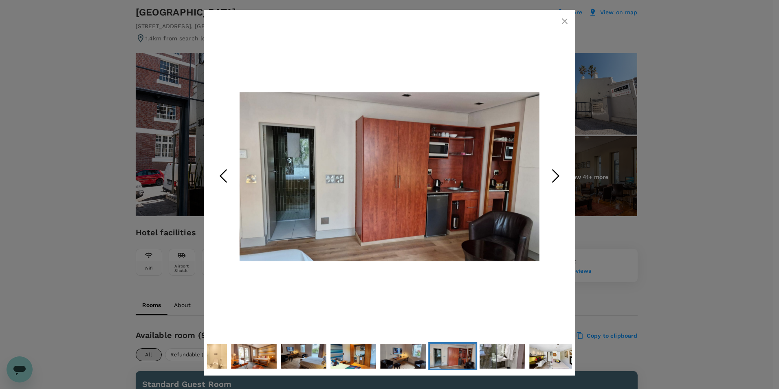
click at [549, 176] on icon "Next Slide" at bounding box center [556, 176] width 24 height 24
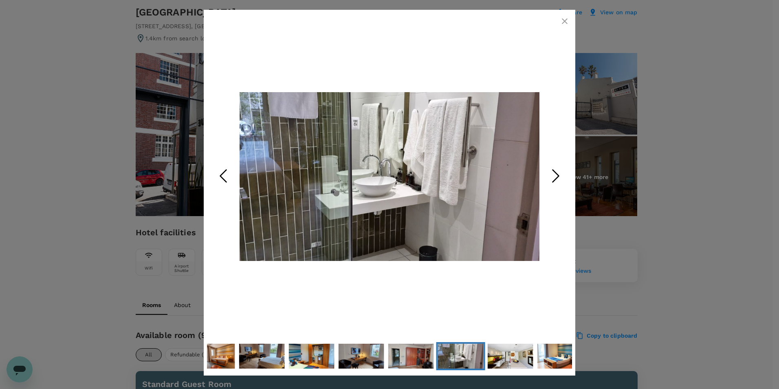
click at [549, 176] on icon "Next Slide" at bounding box center [556, 176] width 24 height 24
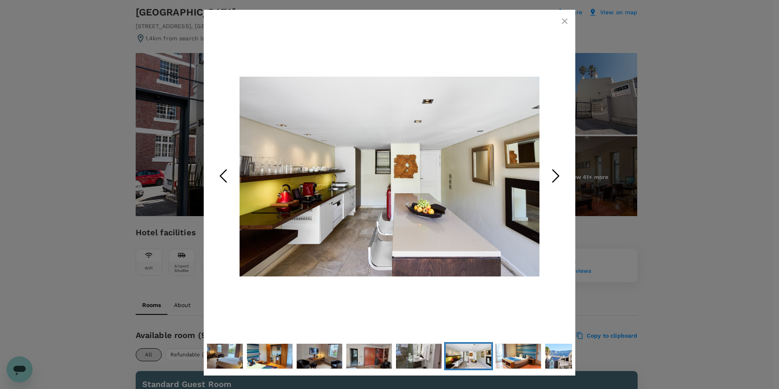
click at [566, 20] on icon "button" at bounding box center [565, 21] width 6 height 6
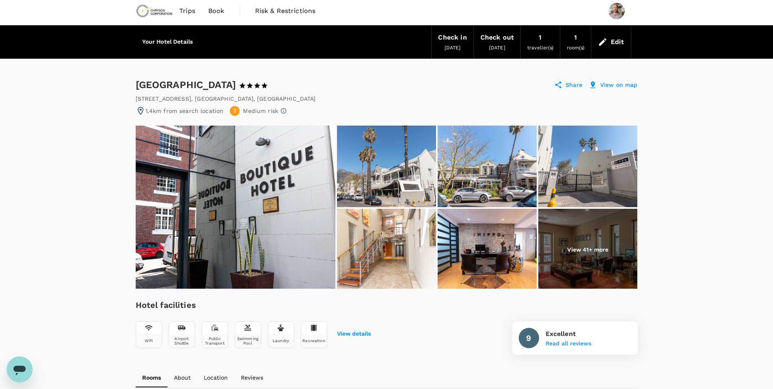
scroll to position [0, 0]
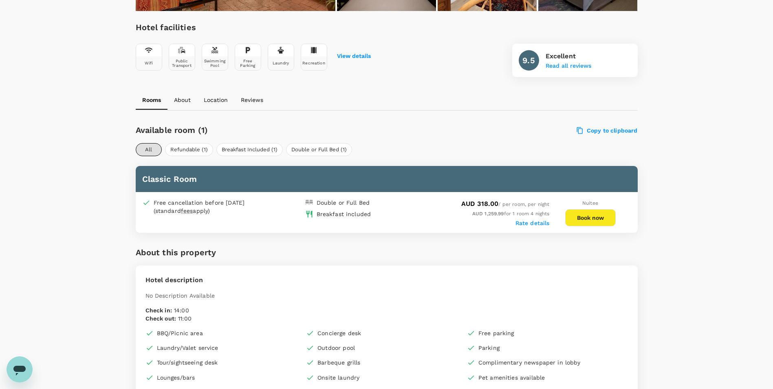
scroll to position [282, 0]
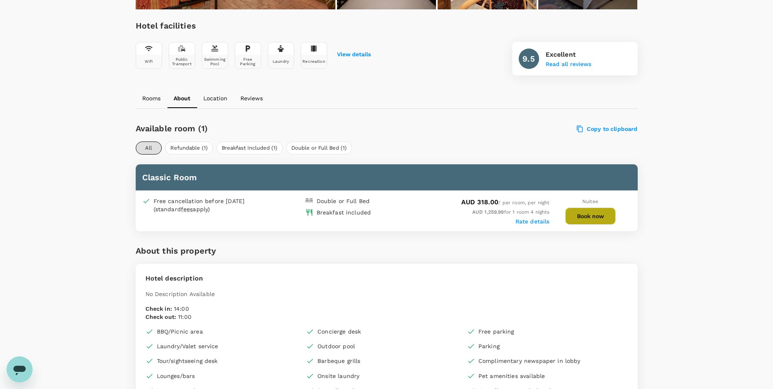
click at [599, 218] on button "Book now" at bounding box center [590, 215] width 51 height 17
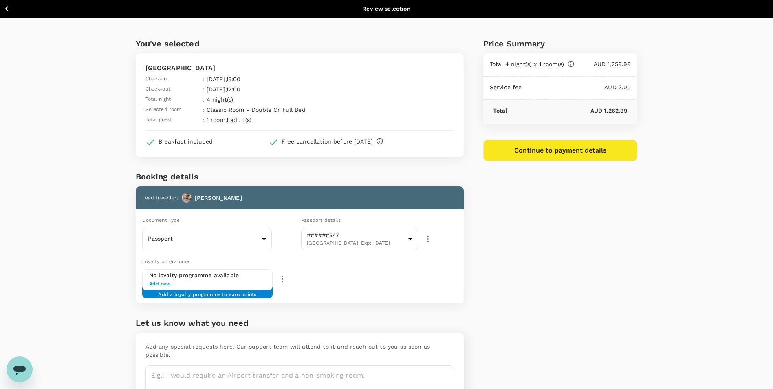
click at [522, 148] on button "Continue to payment details" at bounding box center [560, 150] width 154 height 21
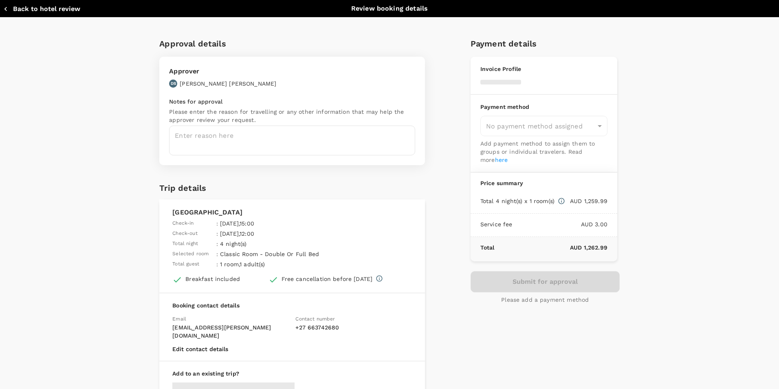
type input "9c4289b1-14a3-4119-8736-521306e5ca8f"
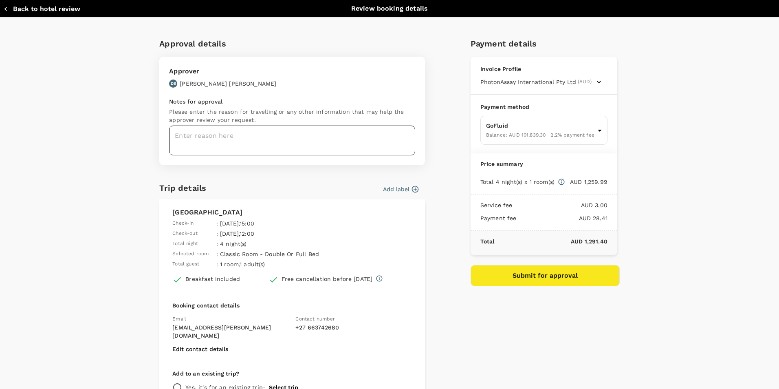
click at [290, 143] on textarea at bounding box center [292, 141] width 246 height 30
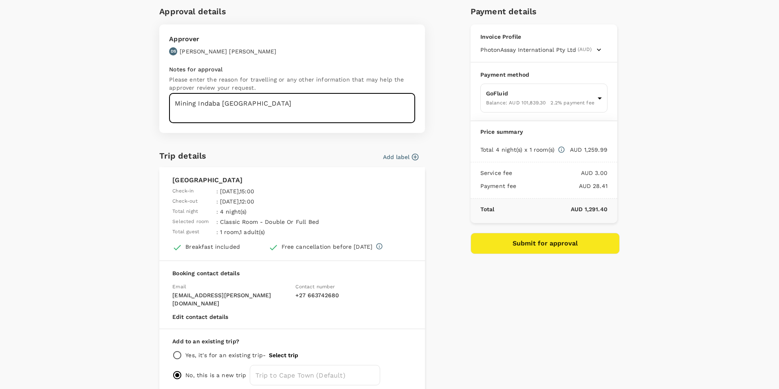
scroll to position [66, 0]
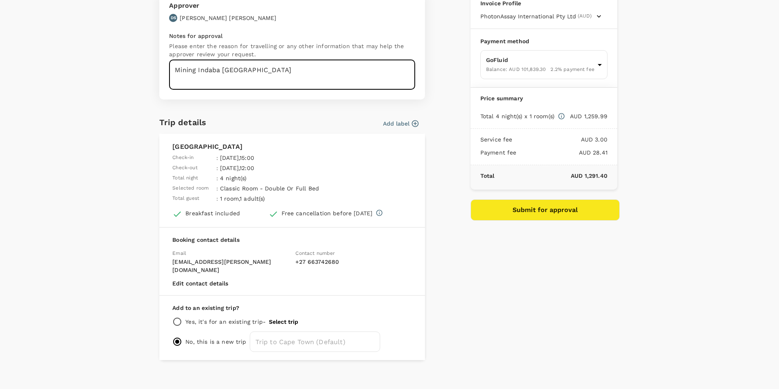
type textarea "Mining Indaba Cape Town"
click at [484, 214] on button "Submit for approval" at bounding box center [545, 209] width 149 height 21
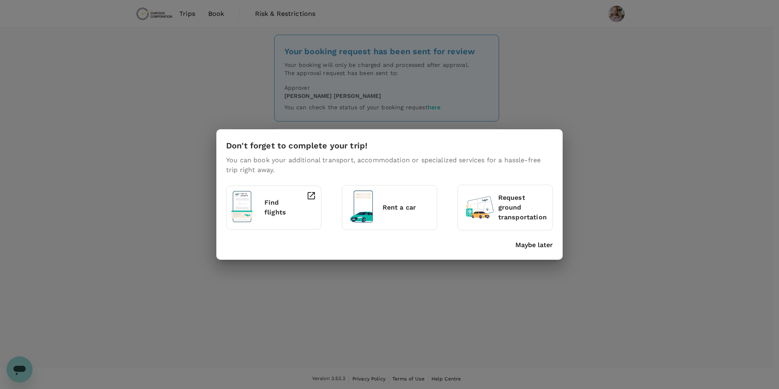
click at [539, 242] on p "Maybe later" at bounding box center [535, 245] width 38 height 10
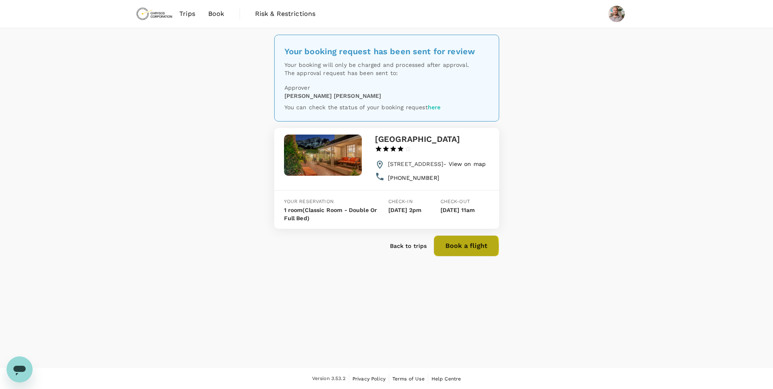
click at [459, 256] on button "Book a flight" at bounding box center [467, 245] width 66 height 21
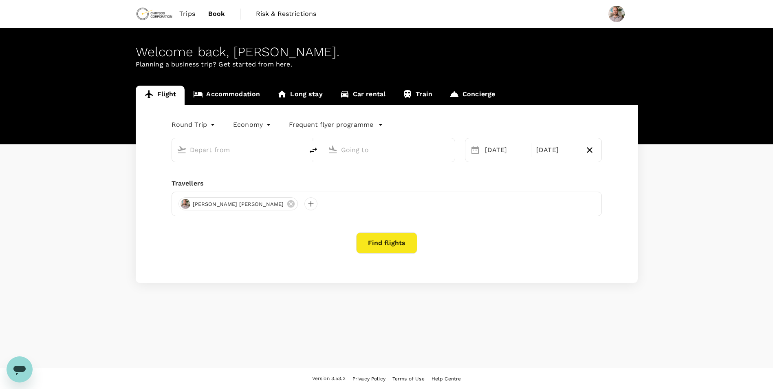
type input "oneway"
type input "OR Tambo Intl (JNB)"
type input "Cape Town Intl (CPT)"
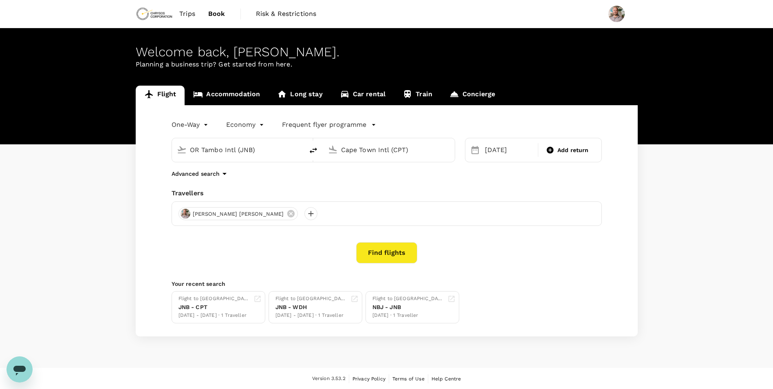
click at [381, 248] on button "Find flights" at bounding box center [386, 252] width 61 height 21
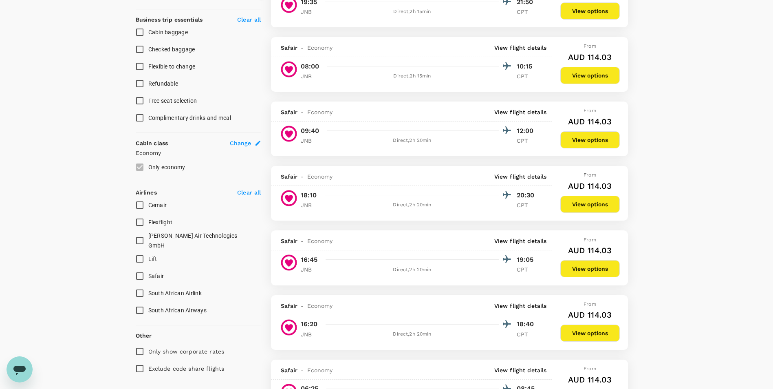
scroll to position [326, 0]
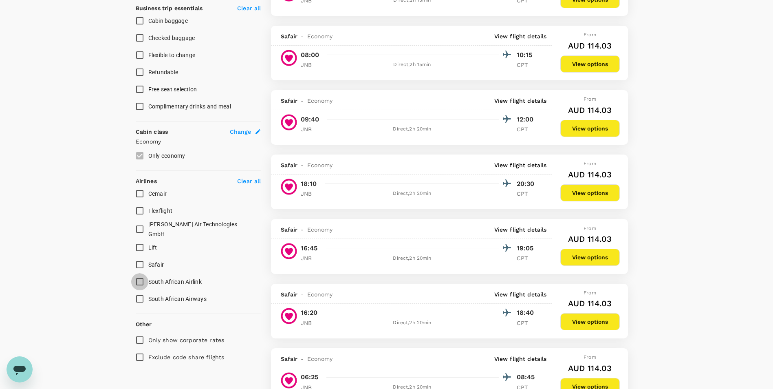
click at [138, 278] on input "South African Airlink" at bounding box center [139, 281] width 17 height 17
checkbox input "true"
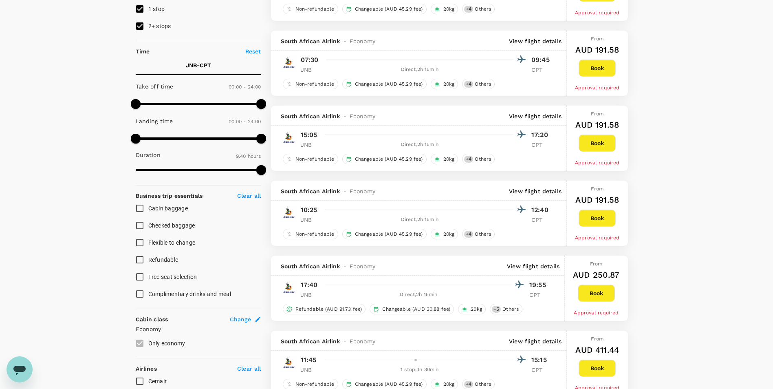
scroll to position [41, 0]
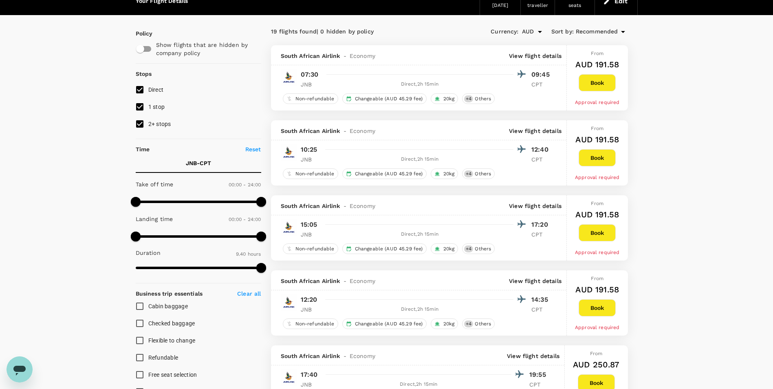
click at [601, 235] on button "Book" at bounding box center [597, 232] width 37 height 17
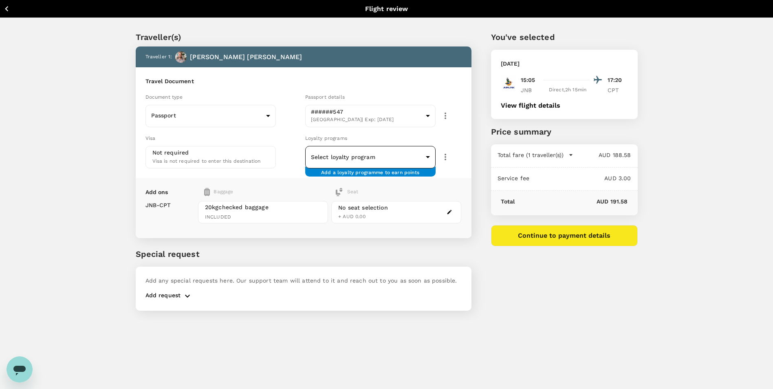
click at [421, 160] on body "Back to flight results Flight review Traveller(s) Traveller 1 : Grant [PERSON_N…" at bounding box center [386, 205] width 773 height 411
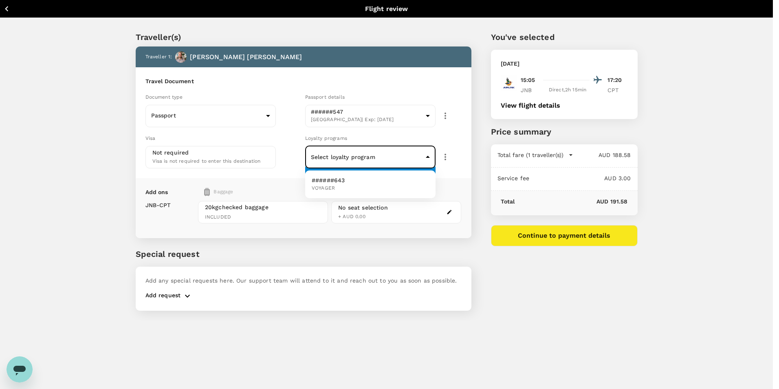
click at [453, 252] on div at bounding box center [389, 194] width 779 height 389
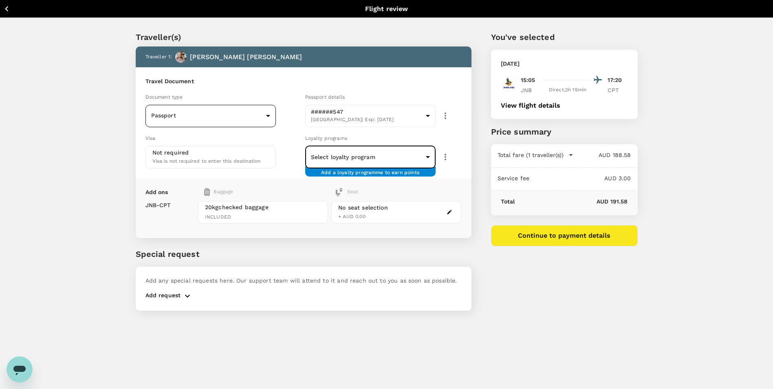
click at [265, 117] on body "Back to flight results Flight review Traveller(s) Traveller 1 : Grant [PERSON_N…" at bounding box center [386, 205] width 773 height 411
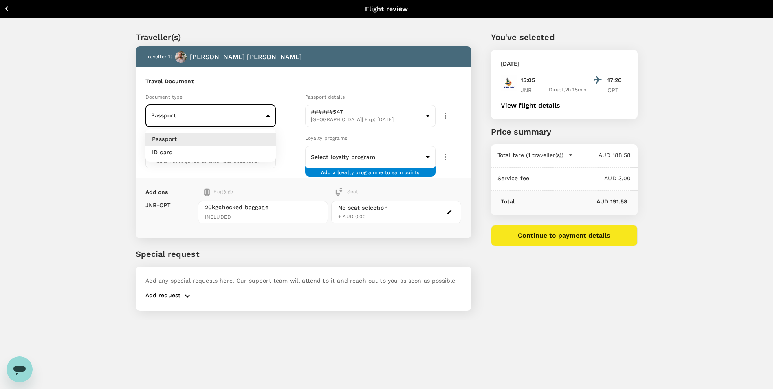
click at [254, 152] on li "ID card" at bounding box center [211, 152] width 130 height 13
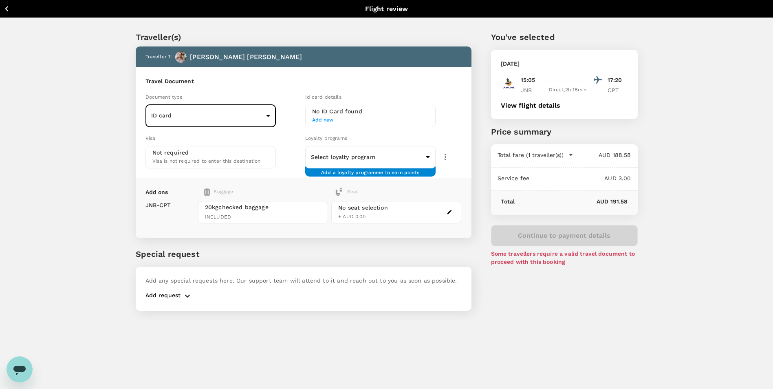
click at [263, 113] on body "Back to flight results Flight review Traveller(s) Traveller 1 : [PERSON_NAME] […" at bounding box center [386, 205] width 773 height 411
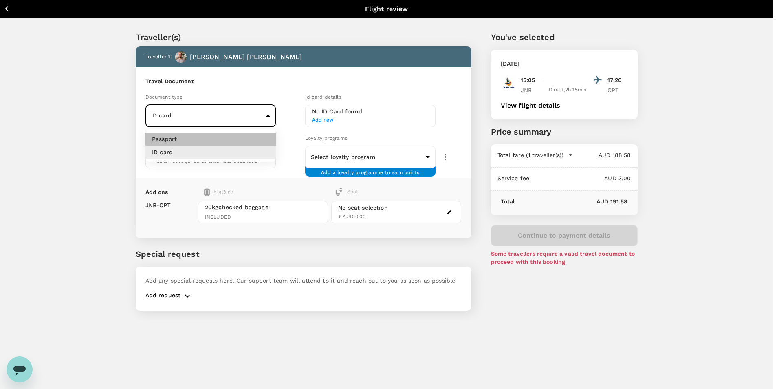
click at [254, 137] on li "Passport" at bounding box center [211, 138] width 130 height 13
type input "Passport"
